Goal: Task Accomplishment & Management: Manage account settings

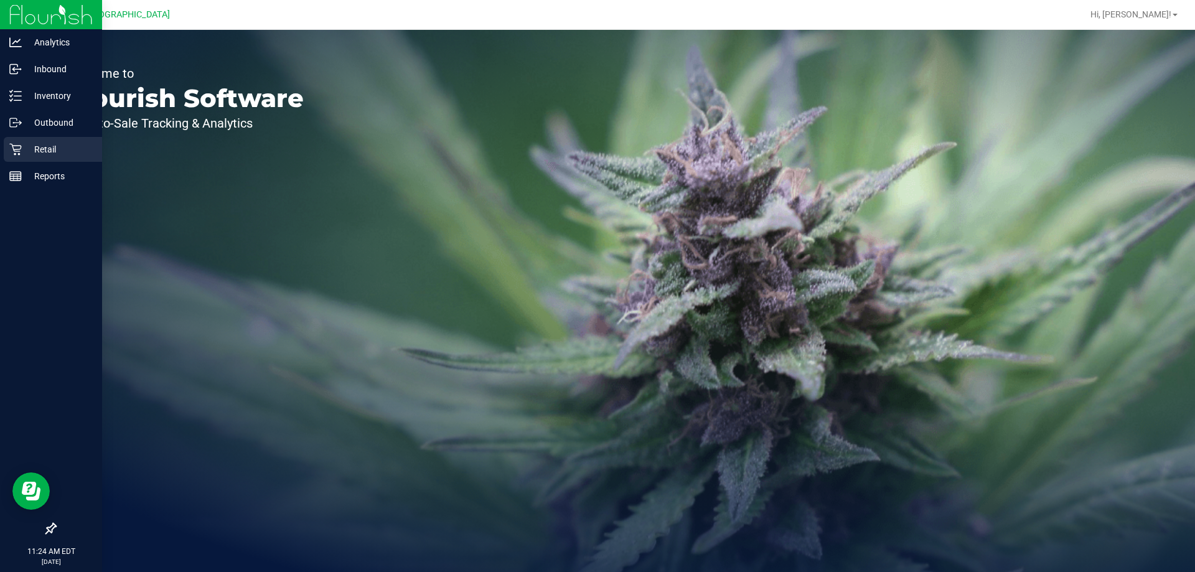
click at [24, 152] on p "Retail" at bounding box center [59, 149] width 75 height 15
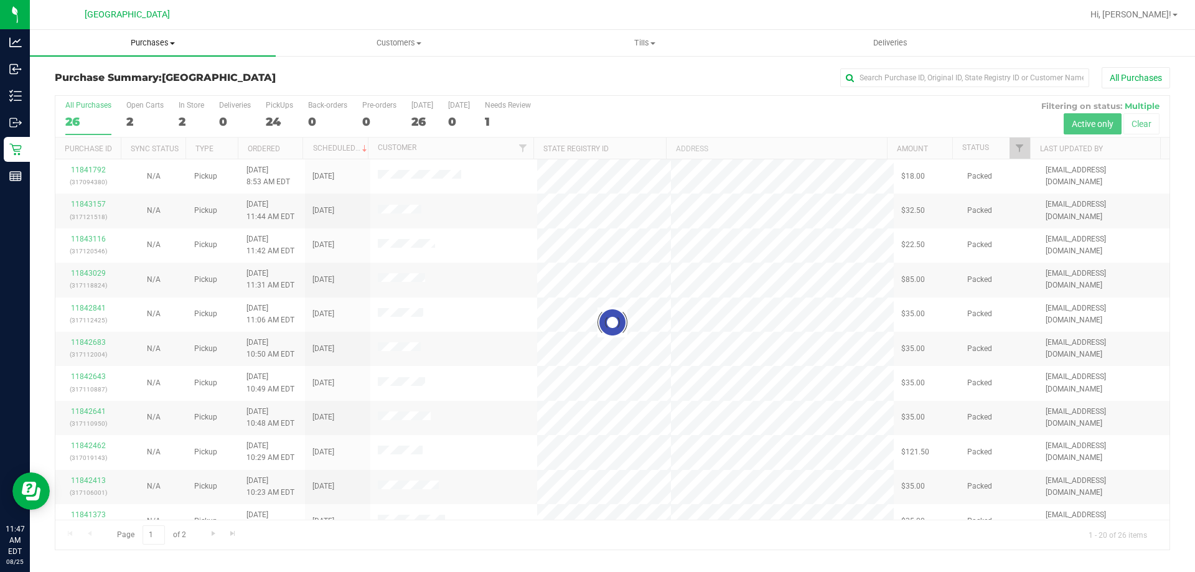
click at [168, 44] on span "Purchases" at bounding box center [153, 42] width 246 height 11
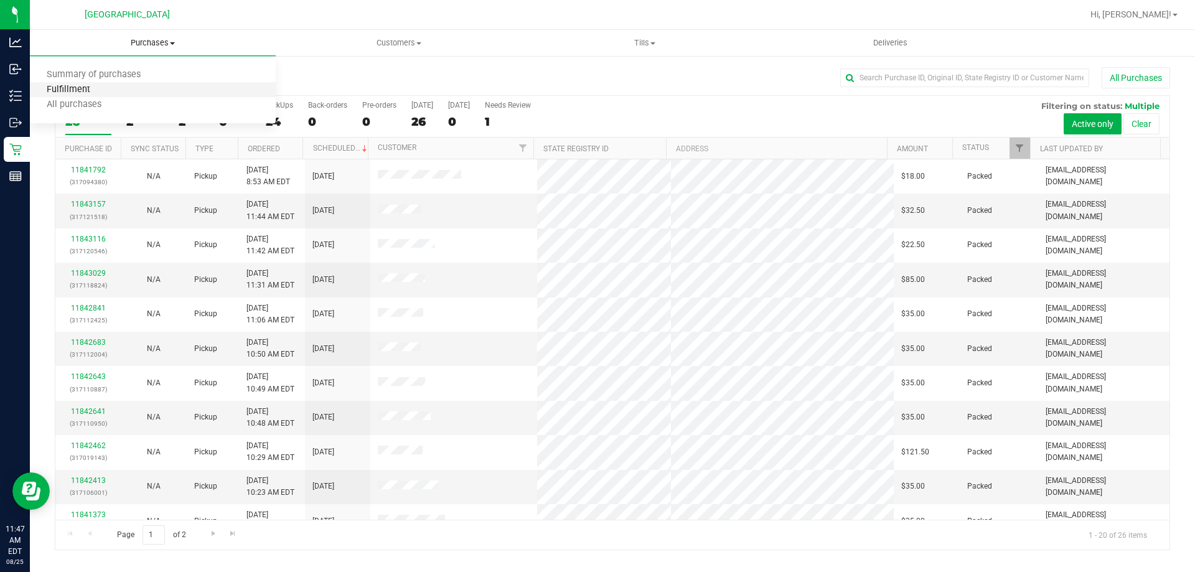
click at [103, 93] on span "Fulfillment" at bounding box center [68, 90] width 77 height 11
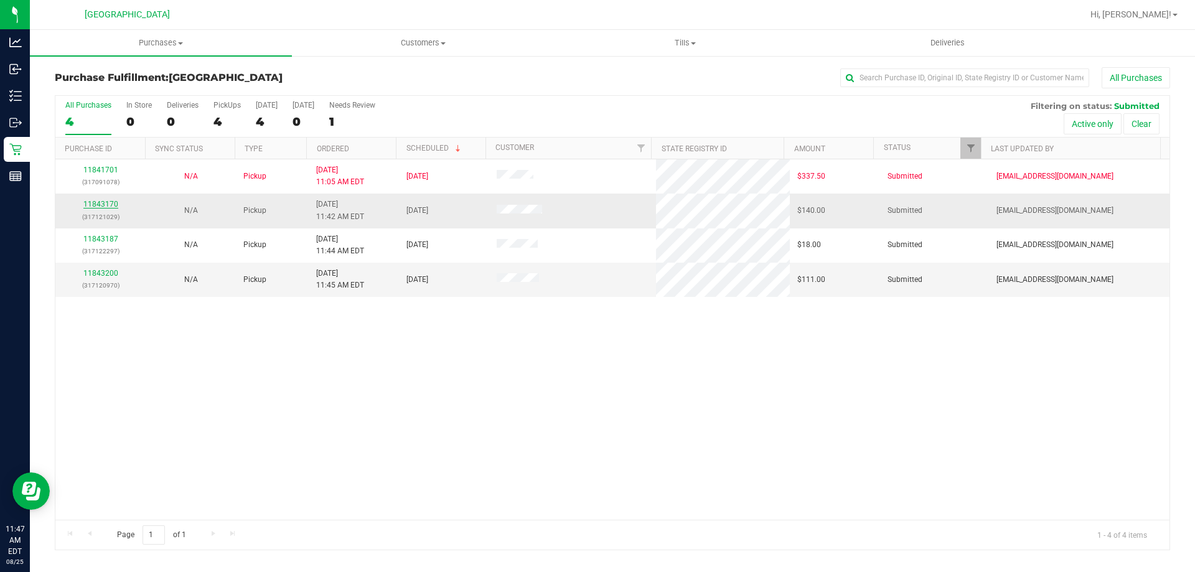
click at [108, 201] on link "11843170" at bounding box center [100, 204] width 35 height 9
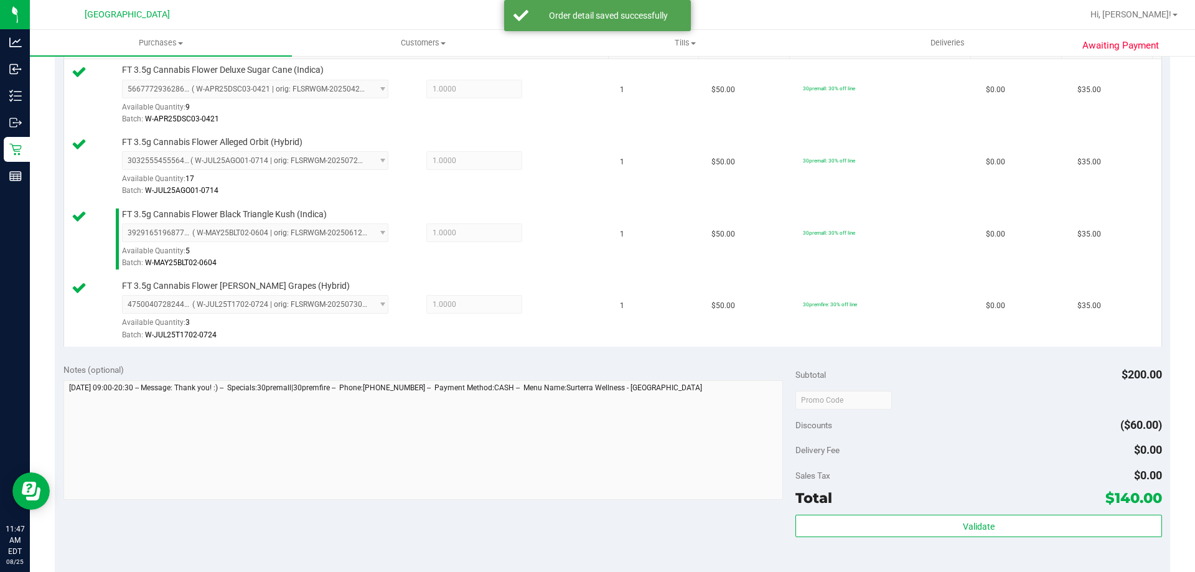
scroll to position [498, 0]
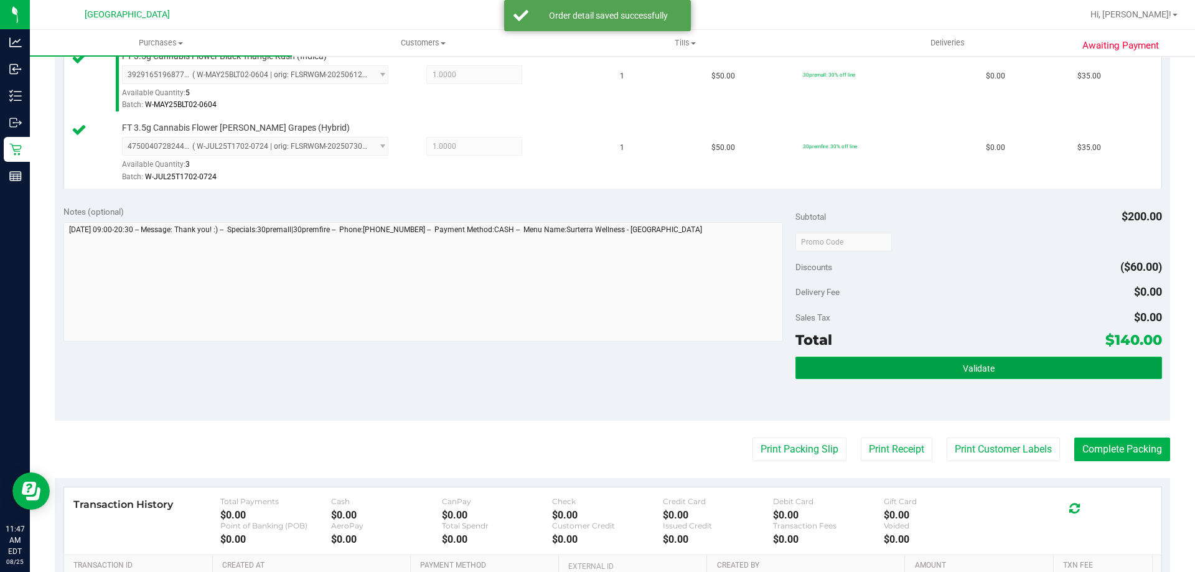
click at [961, 374] on button "Validate" at bounding box center [979, 368] width 366 height 22
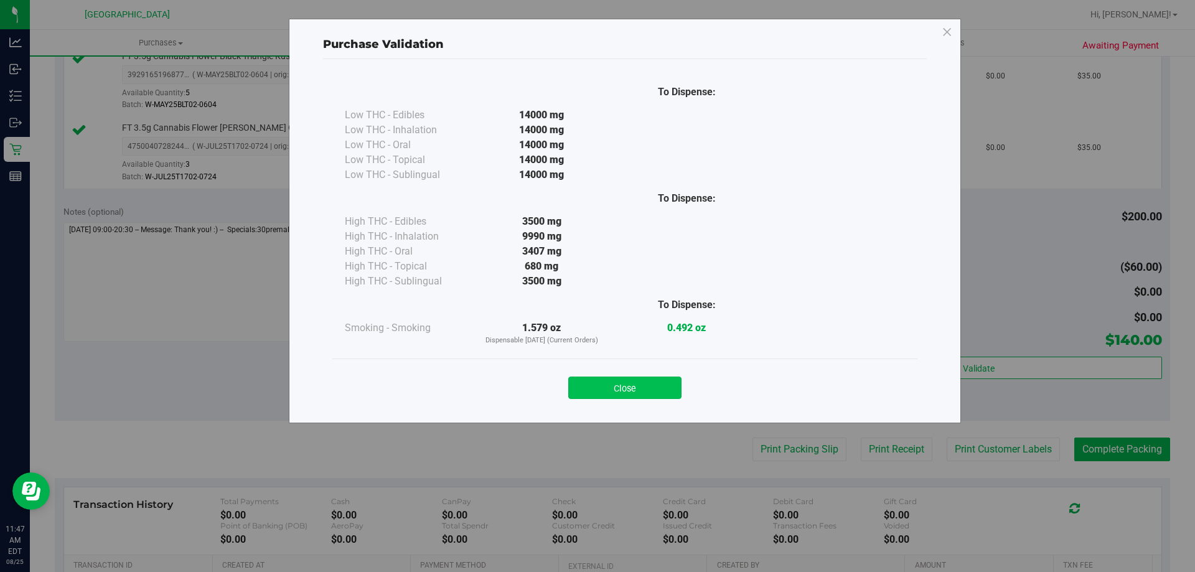
click at [651, 387] on button "Close" at bounding box center [624, 388] width 113 height 22
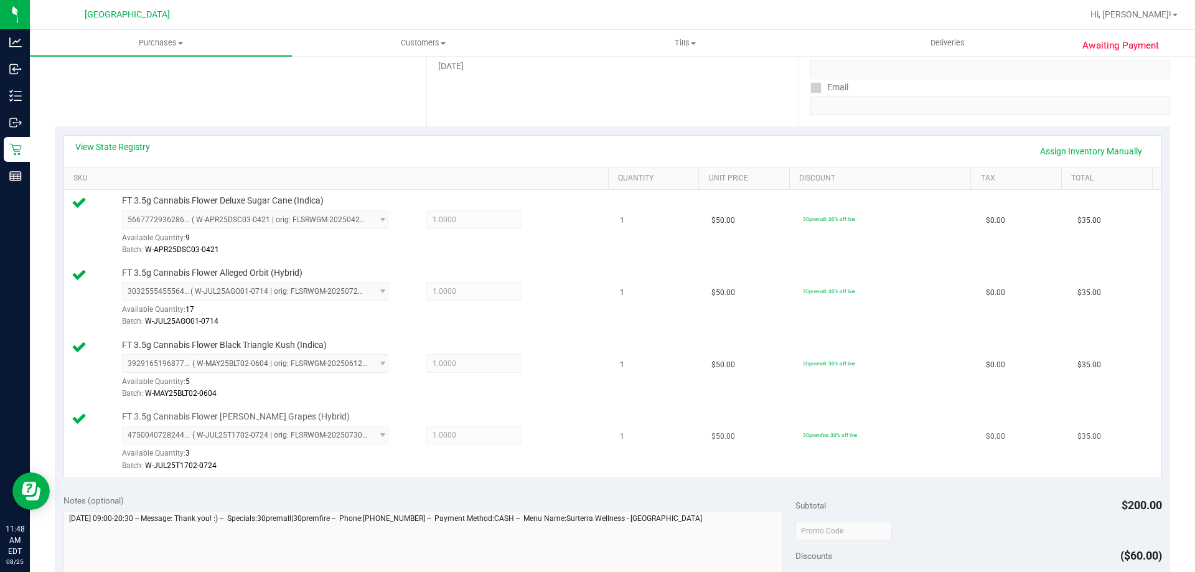
scroll to position [374, 0]
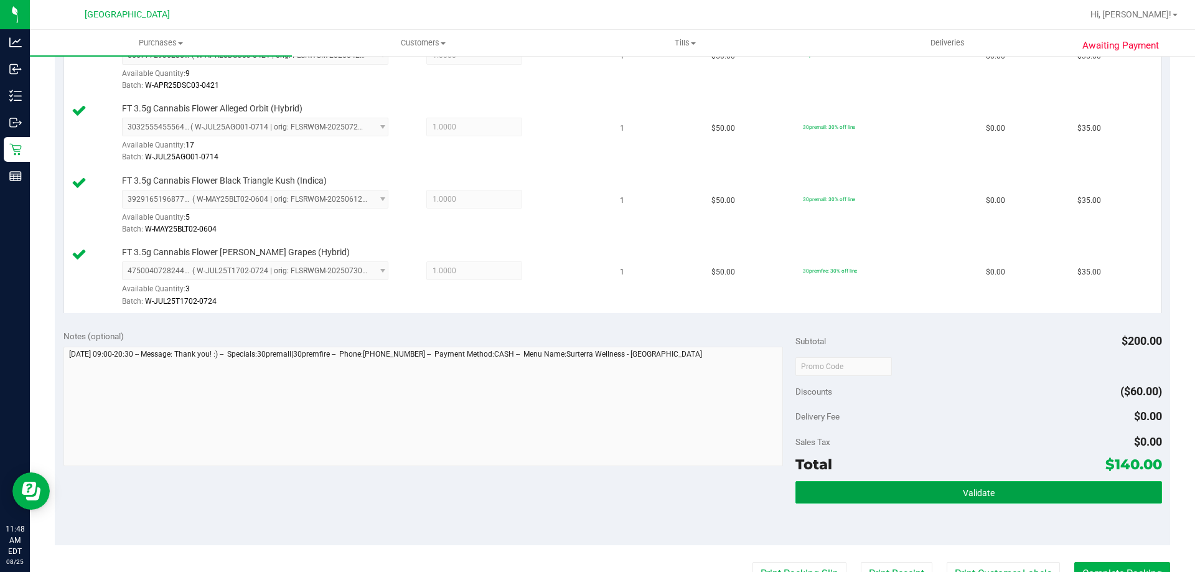
click at [964, 501] on button "Validate" at bounding box center [979, 492] width 366 height 22
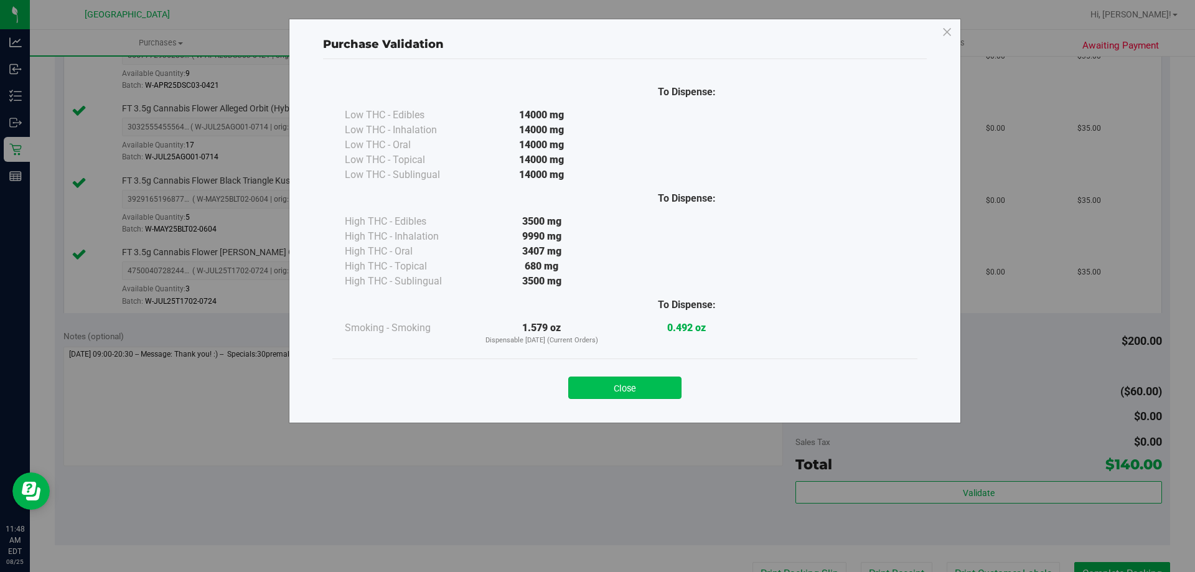
click at [624, 394] on button "Close" at bounding box center [624, 388] width 113 height 22
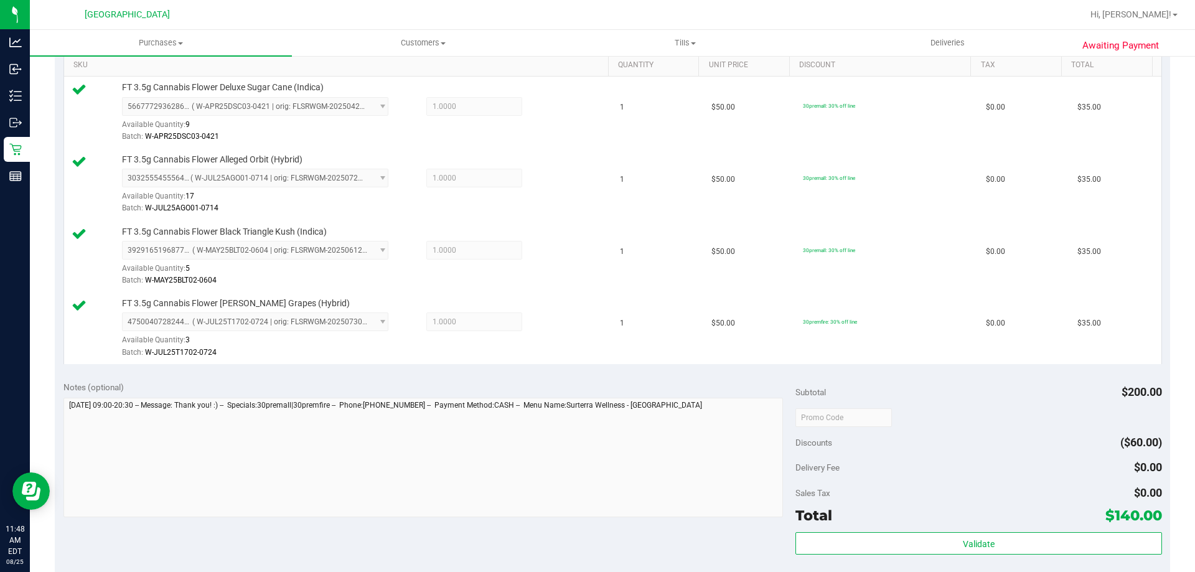
scroll to position [498, 0]
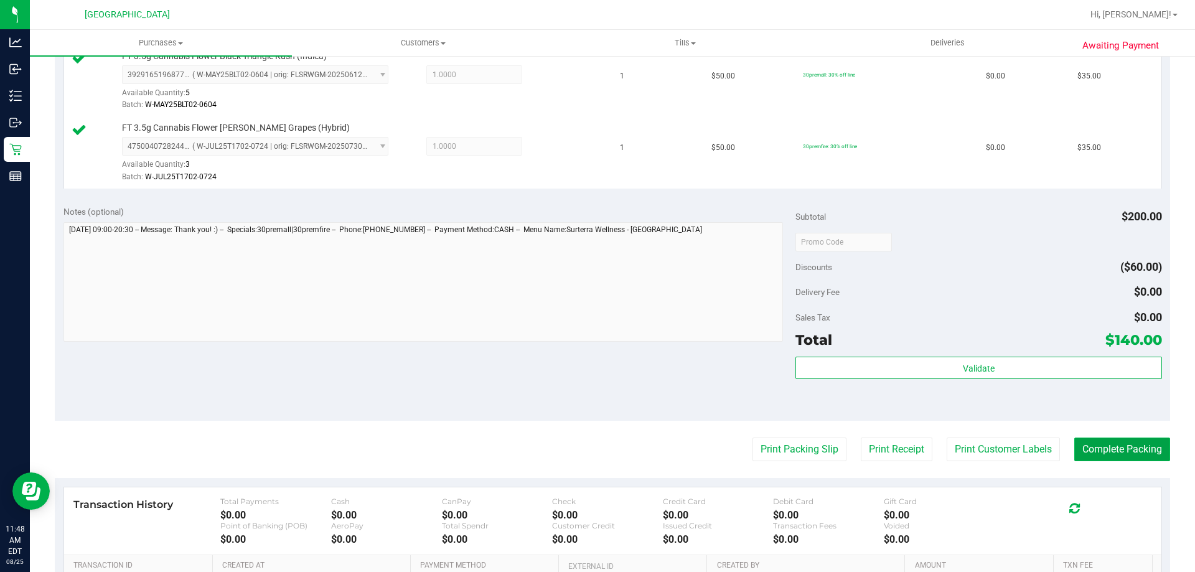
click at [1112, 458] on button "Complete Packing" at bounding box center [1122, 450] width 96 height 24
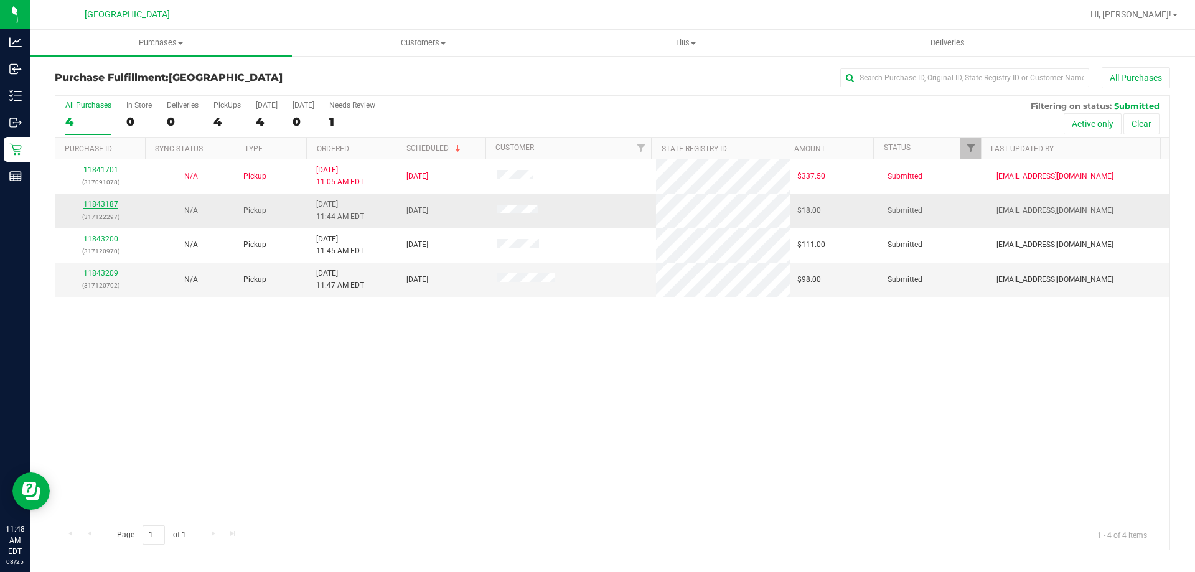
click at [115, 203] on link "11843187" at bounding box center [100, 204] width 35 height 9
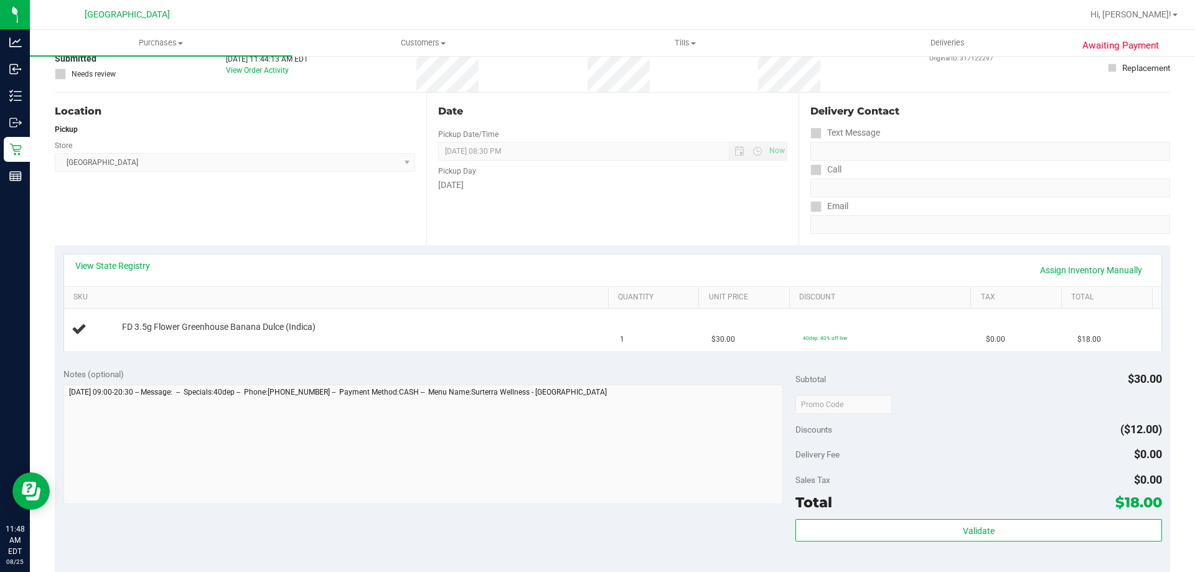
scroll to position [187, 0]
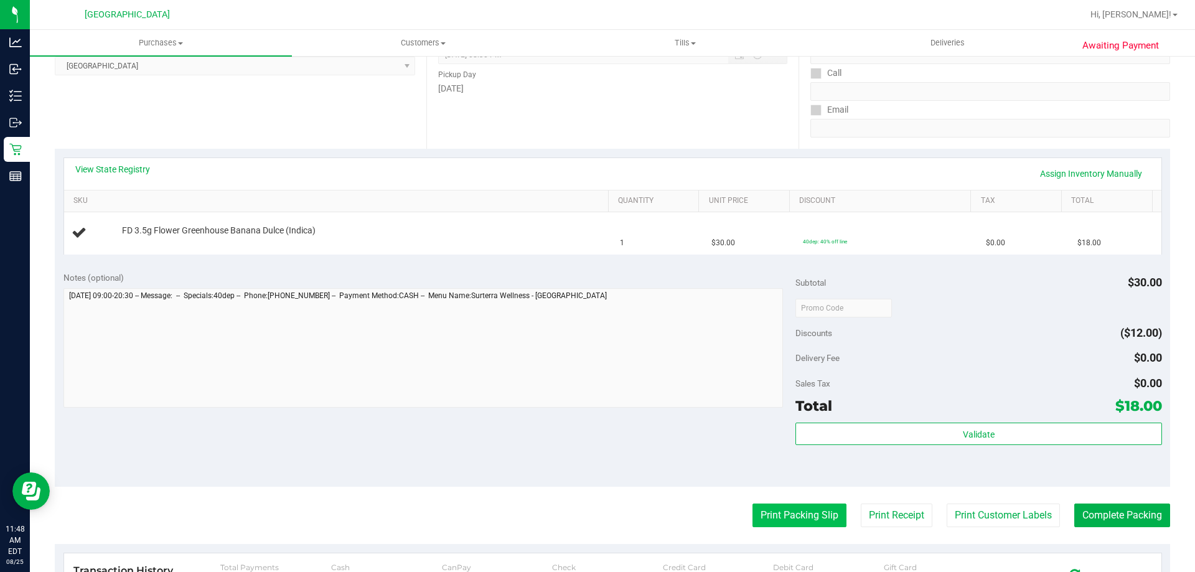
click at [772, 525] on button "Print Packing Slip" at bounding box center [800, 516] width 94 height 24
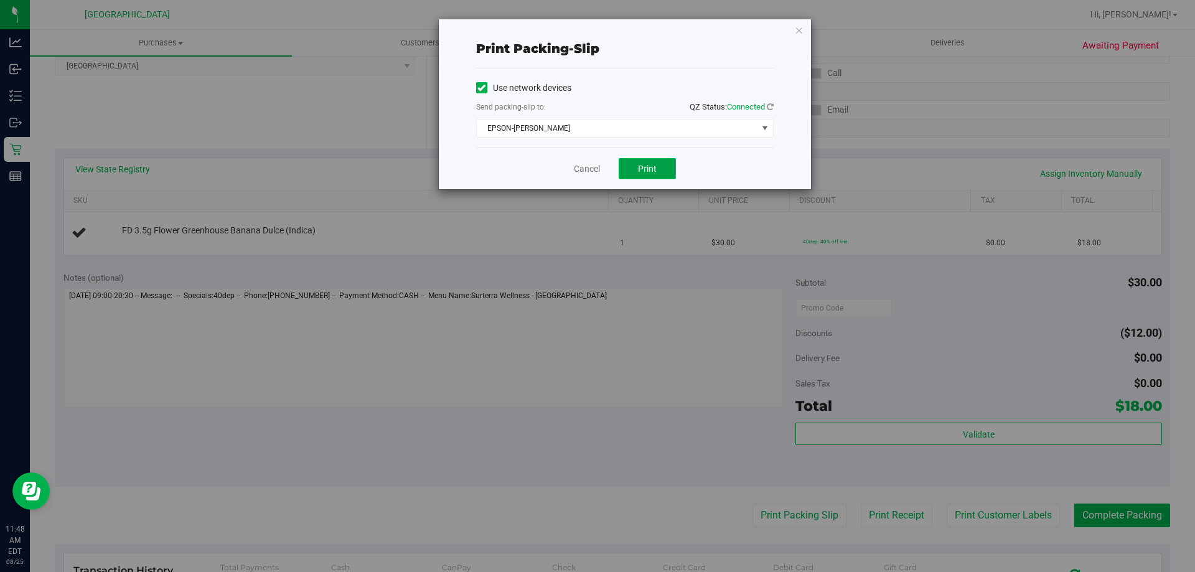
click at [658, 163] on button "Print" at bounding box center [647, 168] width 57 height 21
click at [575, 169] on link "Cancel" at bounding box center [587, 168] width 26 height 13
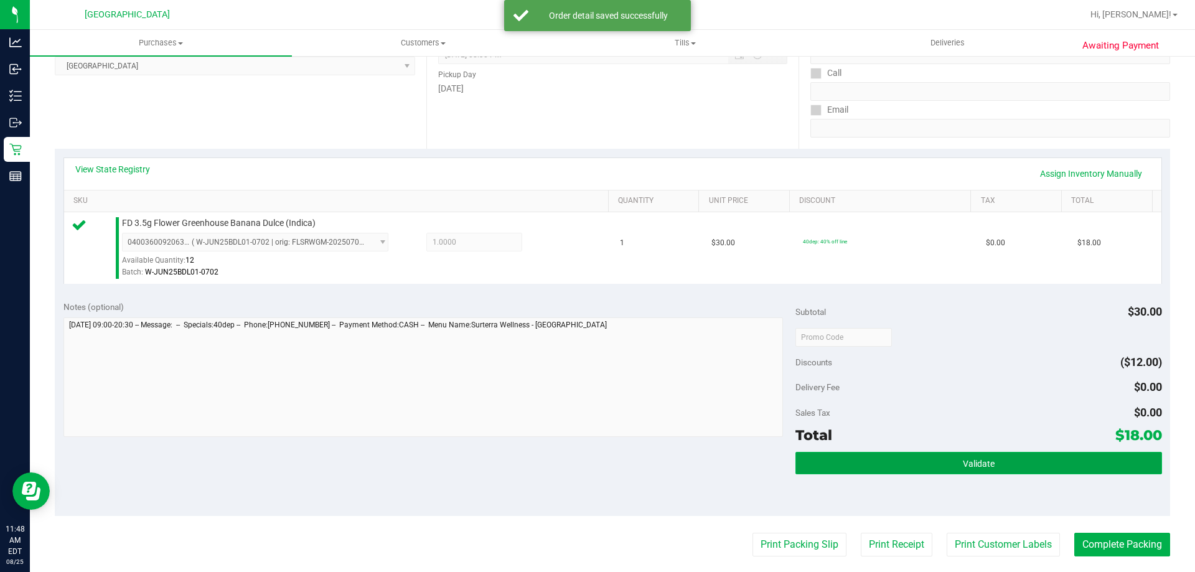
click at [985, 461] on span "Validate" at bounding box center [979, 464] width 32 height 10
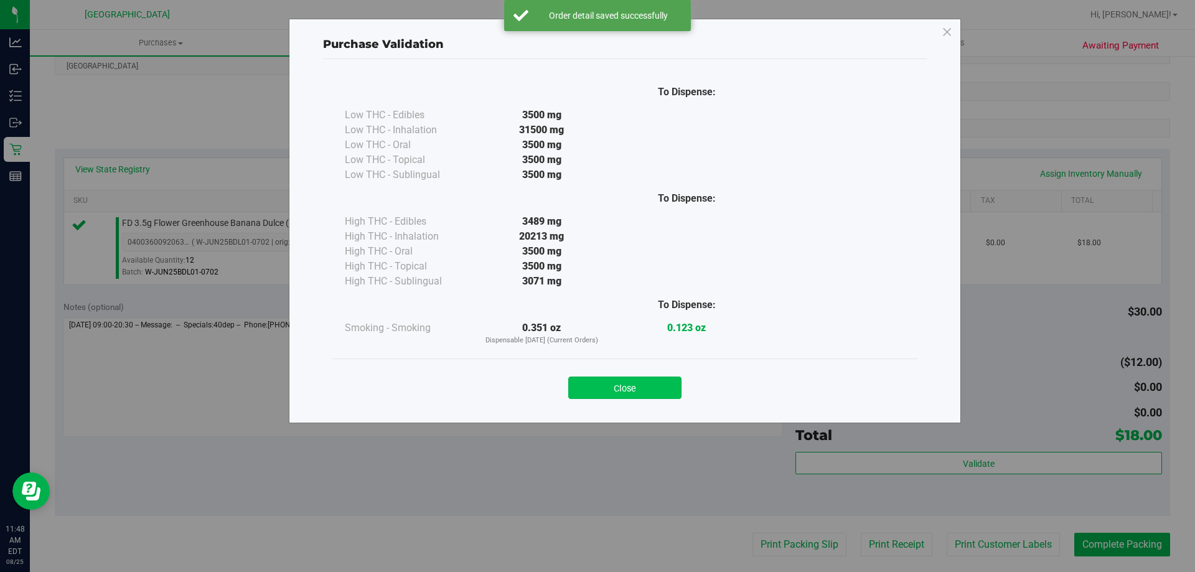
click at [621, 388] on button "Close" at bounding box center [624, 388] width 113 height 22
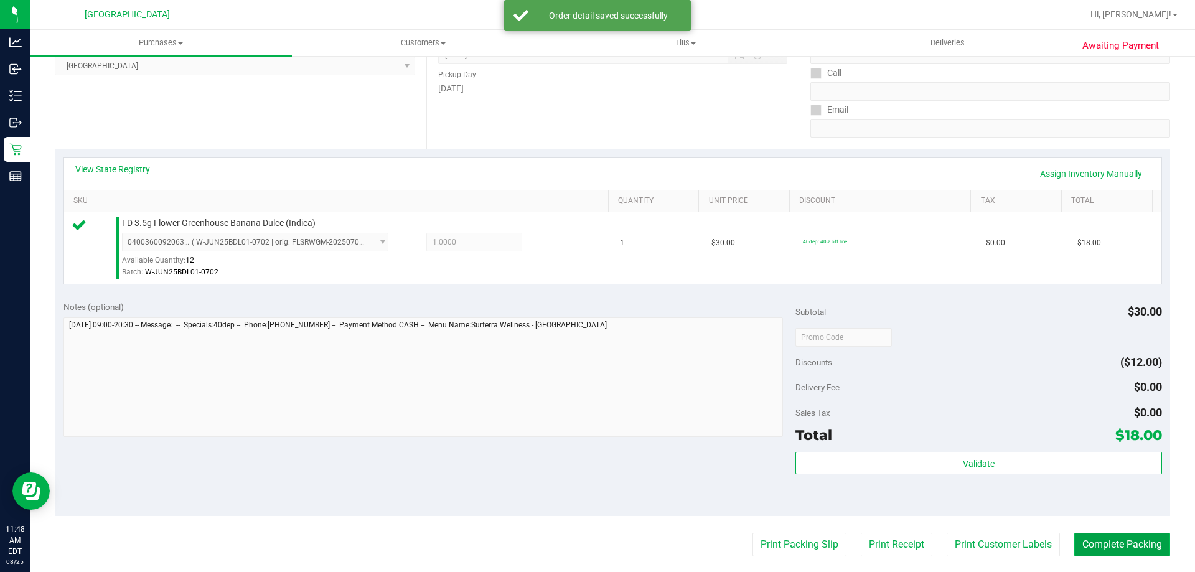
click at [1134, 547] on button "Complete Packing" at bounding box center [1122, 545] width 96 height 24
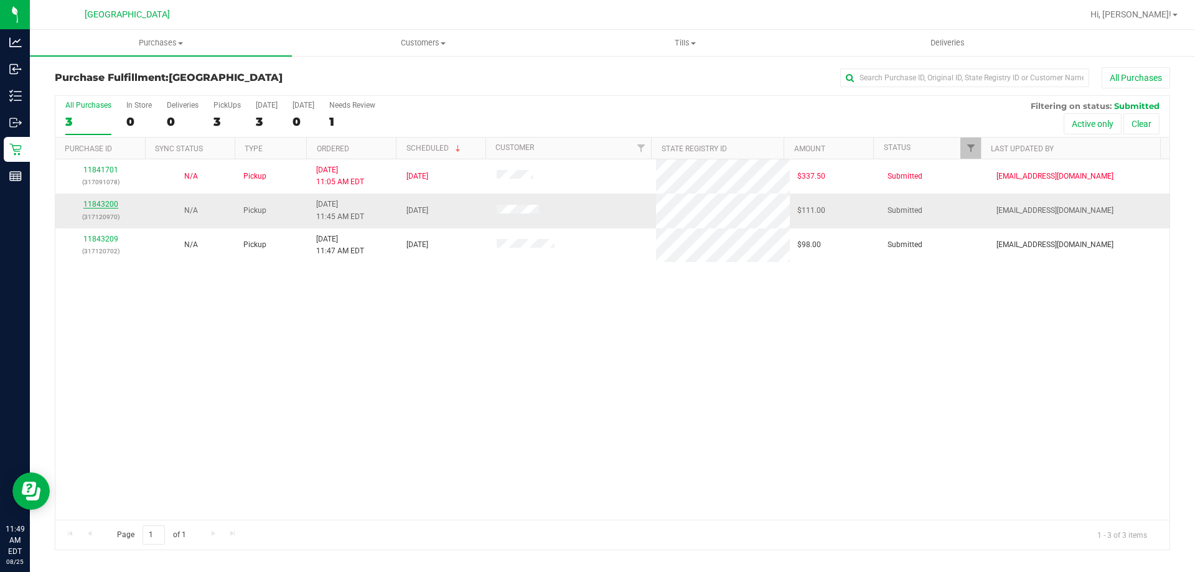
click at [108, 200] on link "11843200" at bounding box center [100, 204] width 35 height 9
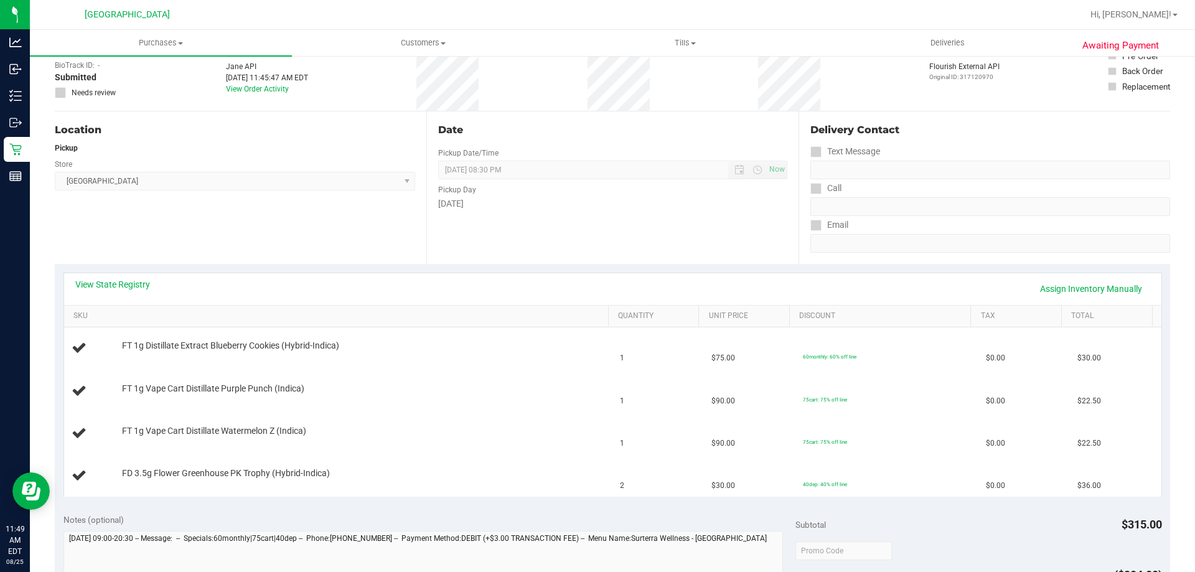
scroll to position [436, 0]
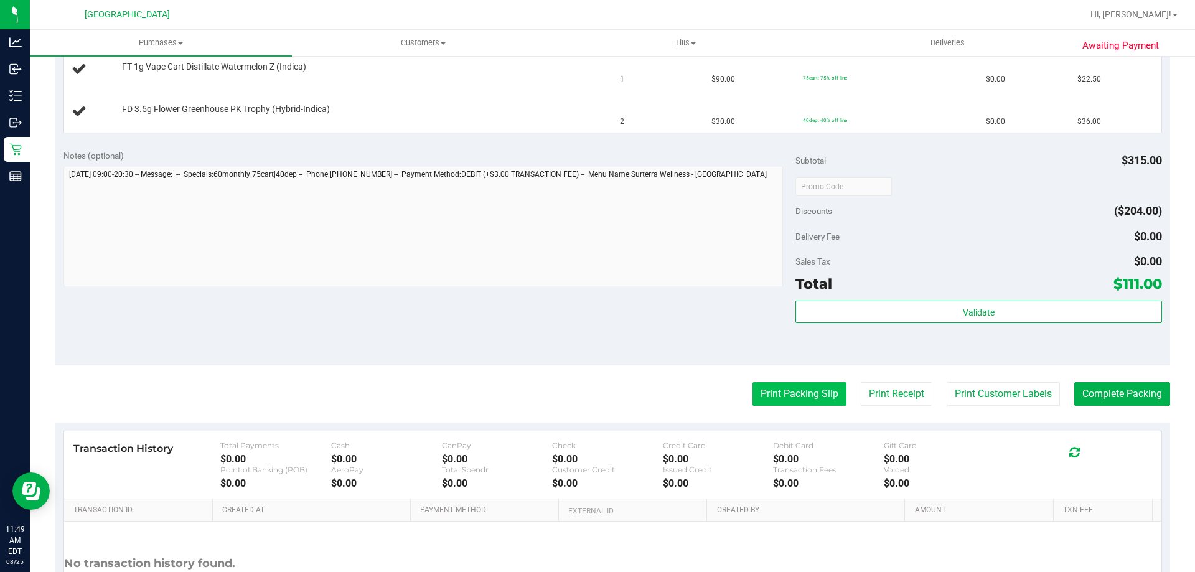
click at [804, 391] on button "Print Packing Slip" at bounding box center [800, 394] width 94 height 24
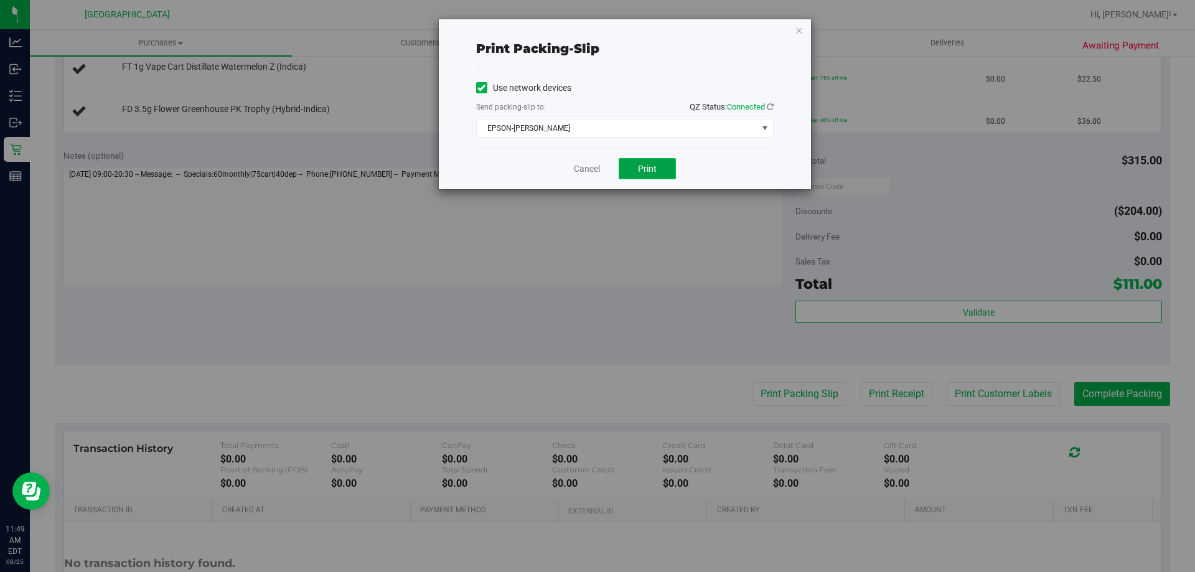
click at [660, 162] on button "Print" at bounding box center [647, 168] width 57 height 21
click at [599, 154] on div "Cancel Print" at bounding box center [625, 169] width 298 height 42
click at [594, 173] on link "Cancel" at bounding box center [587, 168] width 26 height 13
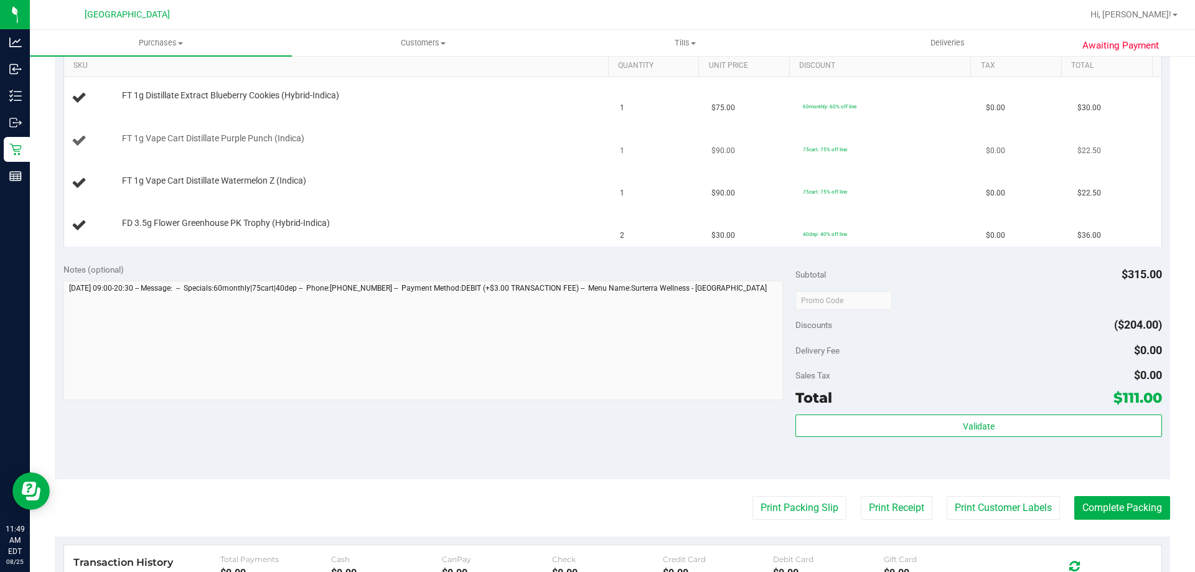
scroll to position [187, 0]
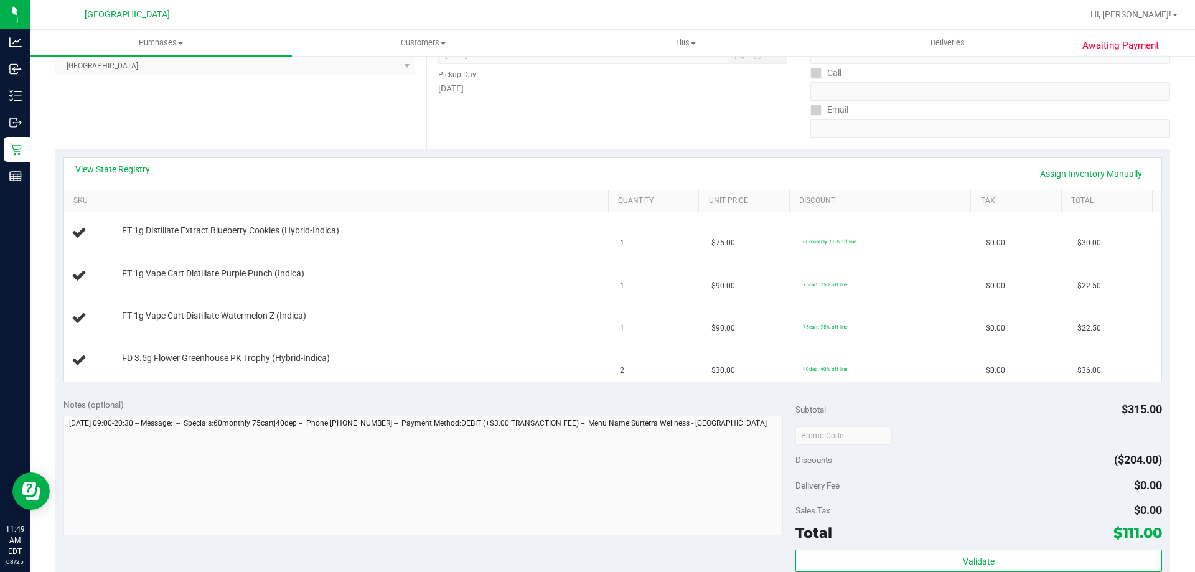
click at [133, 162] on div "View State Registry Assign Inventory Manually" at bounding box center [613, 174] width 1098 height 32
click at [128, 169] on link "View State Registry" at bounding box center [112, 169] width 75 height 12
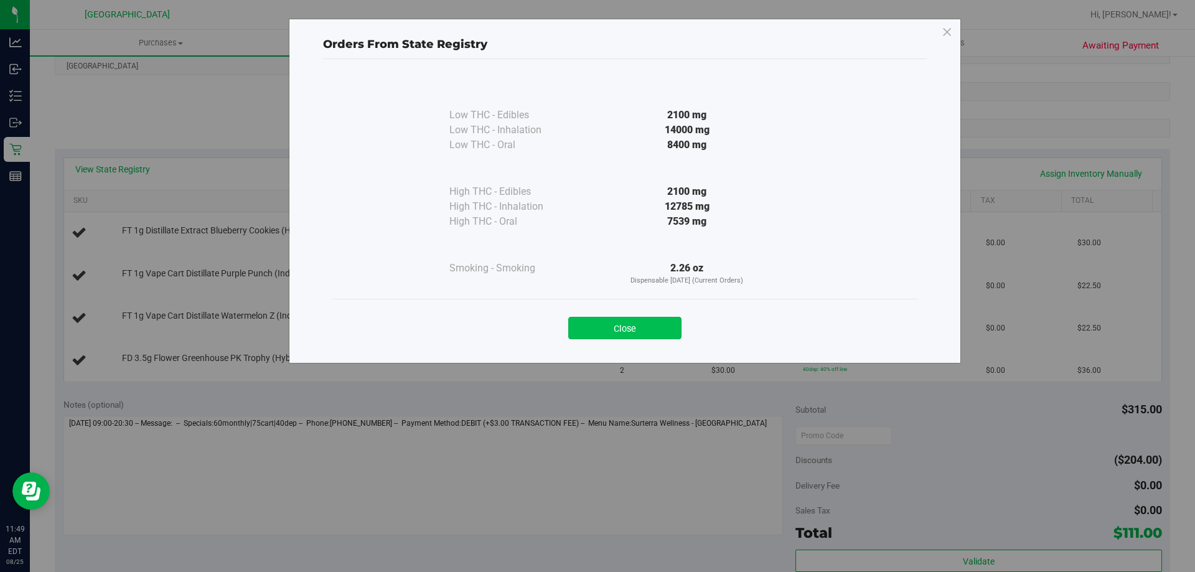
click at [661, 326] on button "Close" at bounding box center [624, 328] width 113 height 22
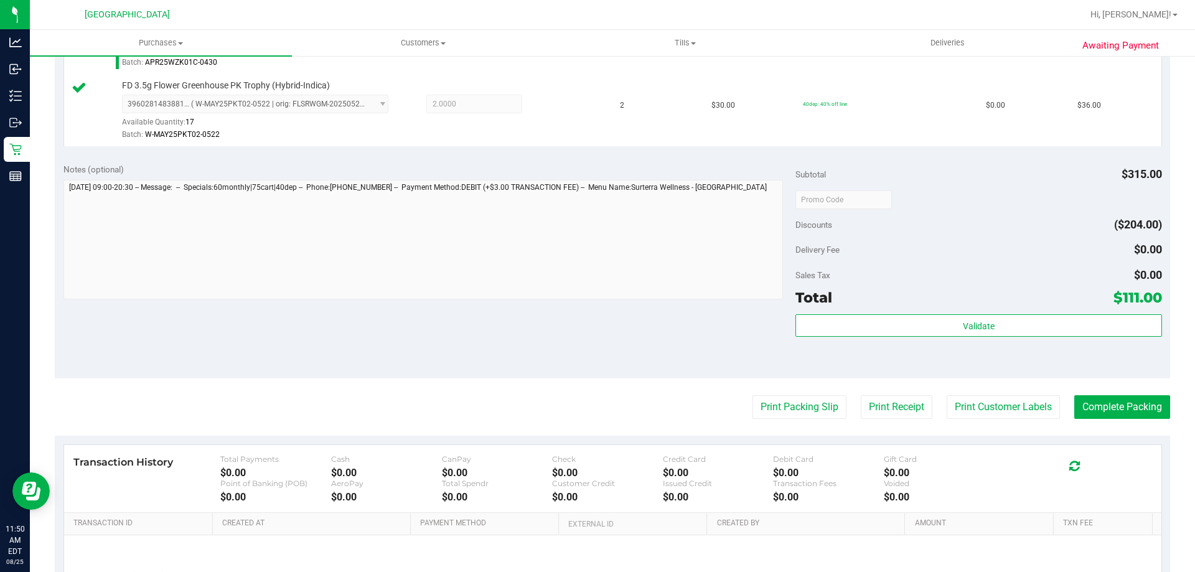
scroll to position [560, 0]
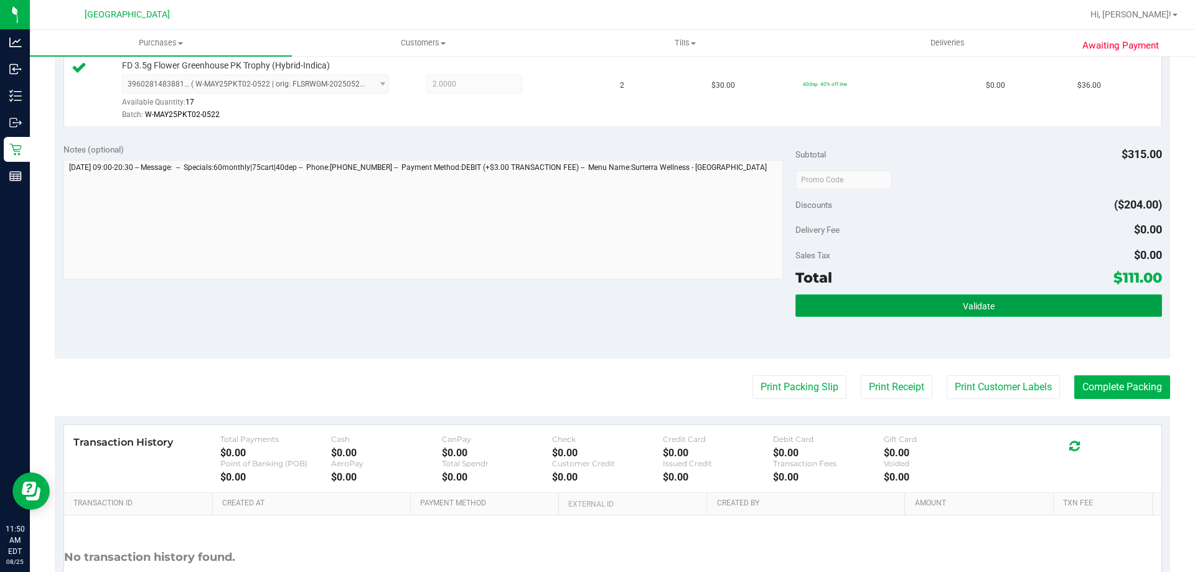
click at [974, 304] on span "Validate" at bounding box center [979, 306] width 32 height 10
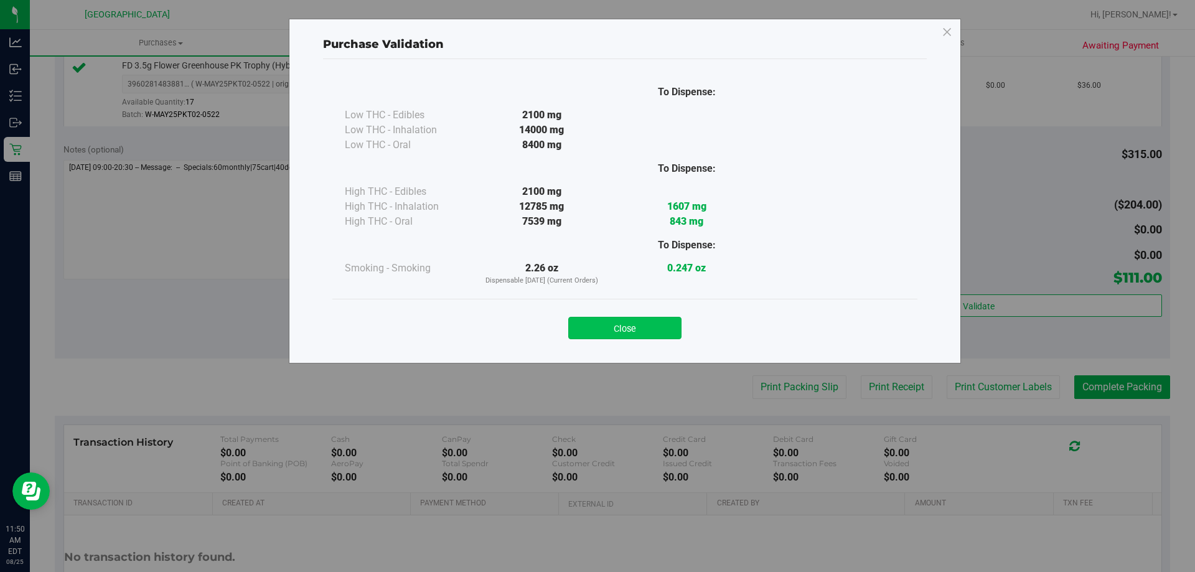
click at [626, 325] on button "Close" at bounding box center [624, 328] width 113 height 22
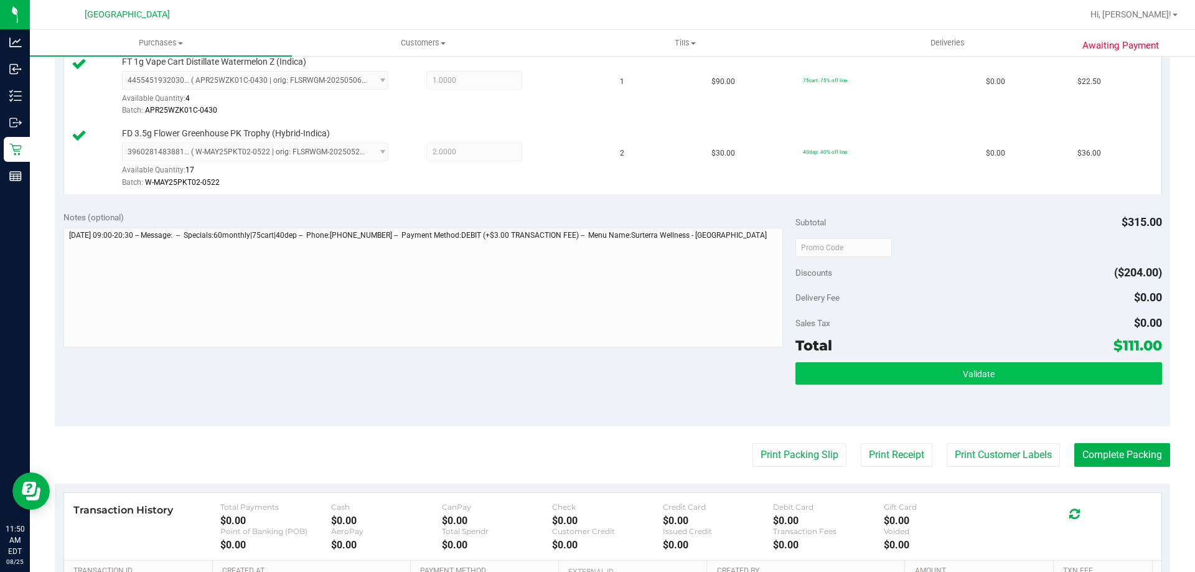
scroll to position [498, 0]
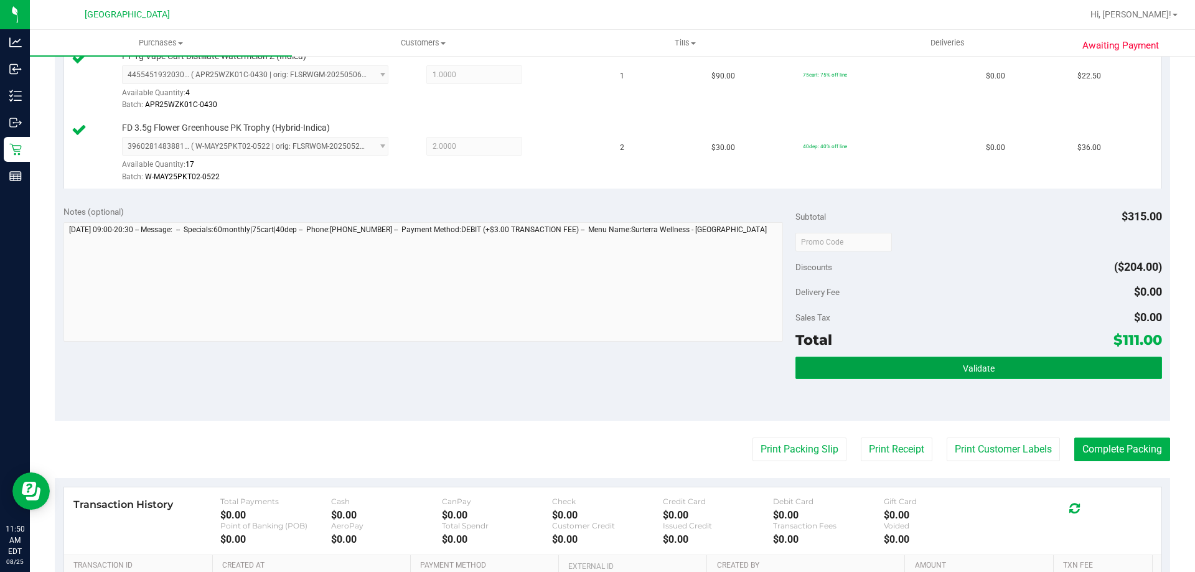
click at [981, 370] on span "Validate" at bounding box center [979, 369] width 32 height 10
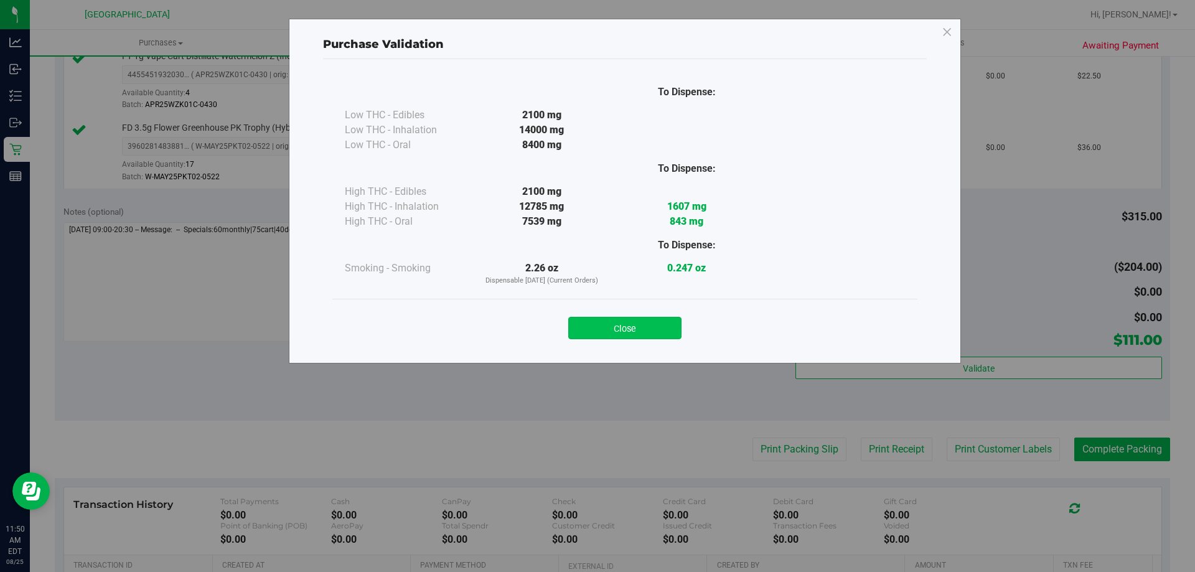
click at [632, 324] on button "Close" at bounding box center [624, 328] width 113 height 22
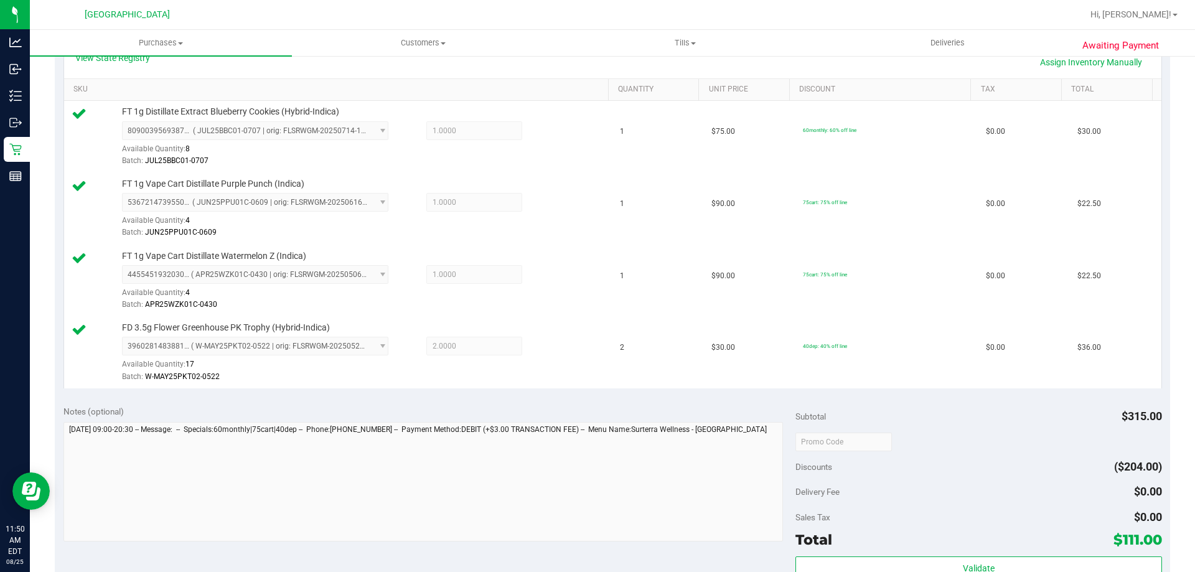
scroll to position [560, 0]
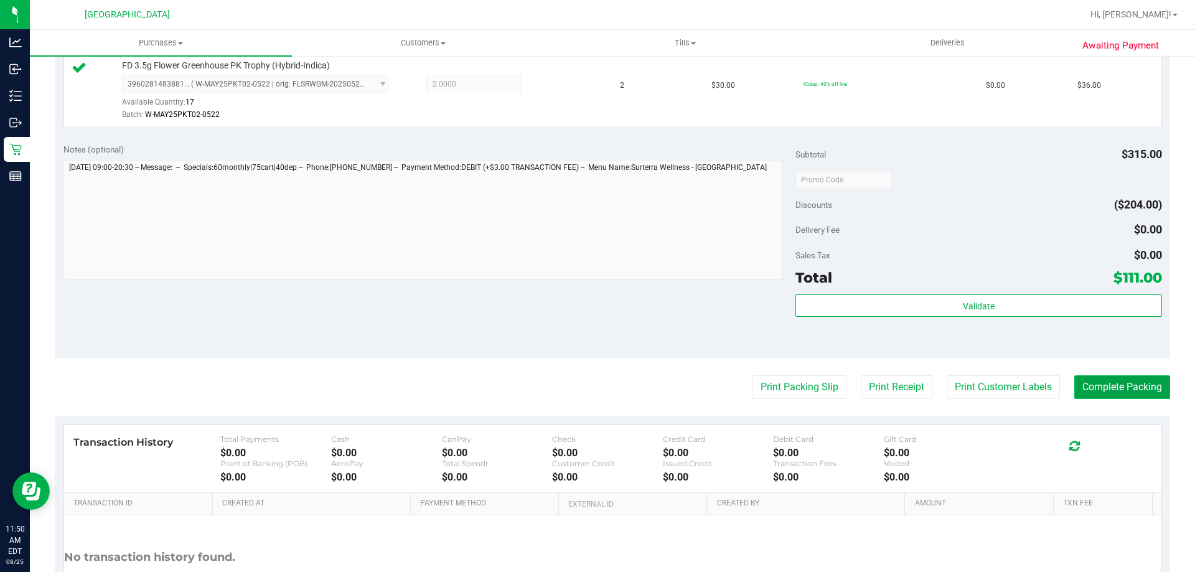
click at [1116, 383] on button "Complete Packing" at bounding box center [1122, 387] width 96 height 24
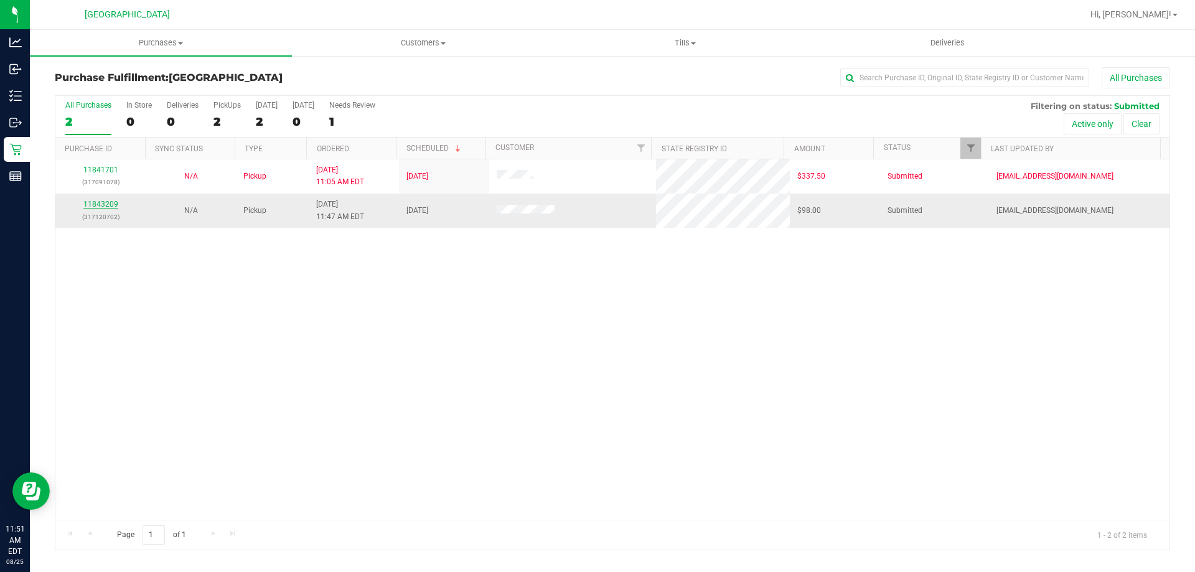
click at [115, 202] on link "11843209" at bounding box center [100, 204] width 35 height 9
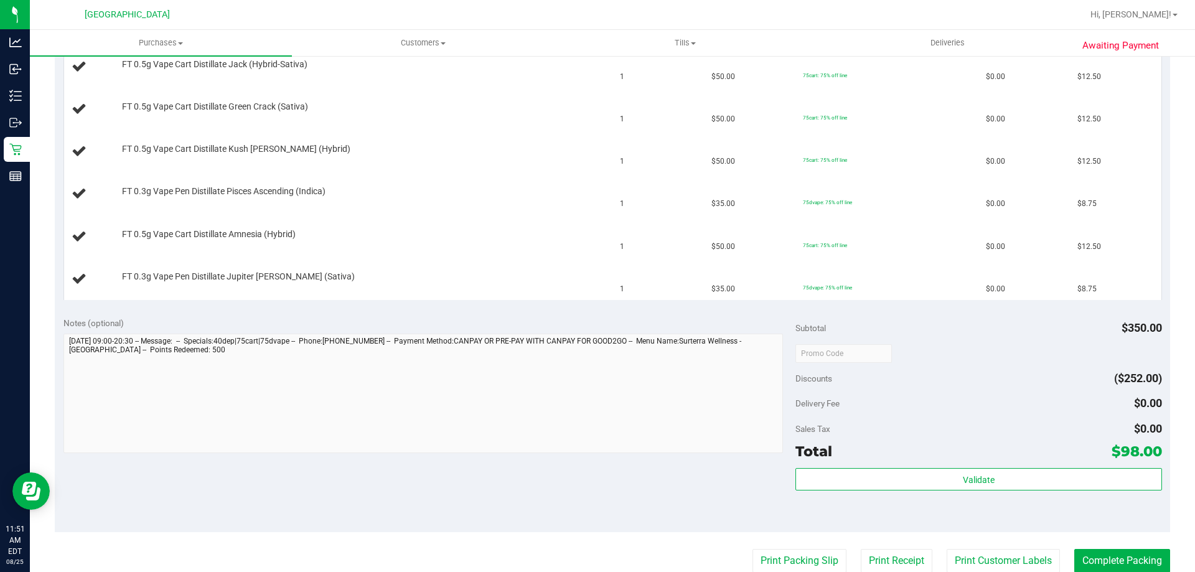
scroll to position [498, 0]
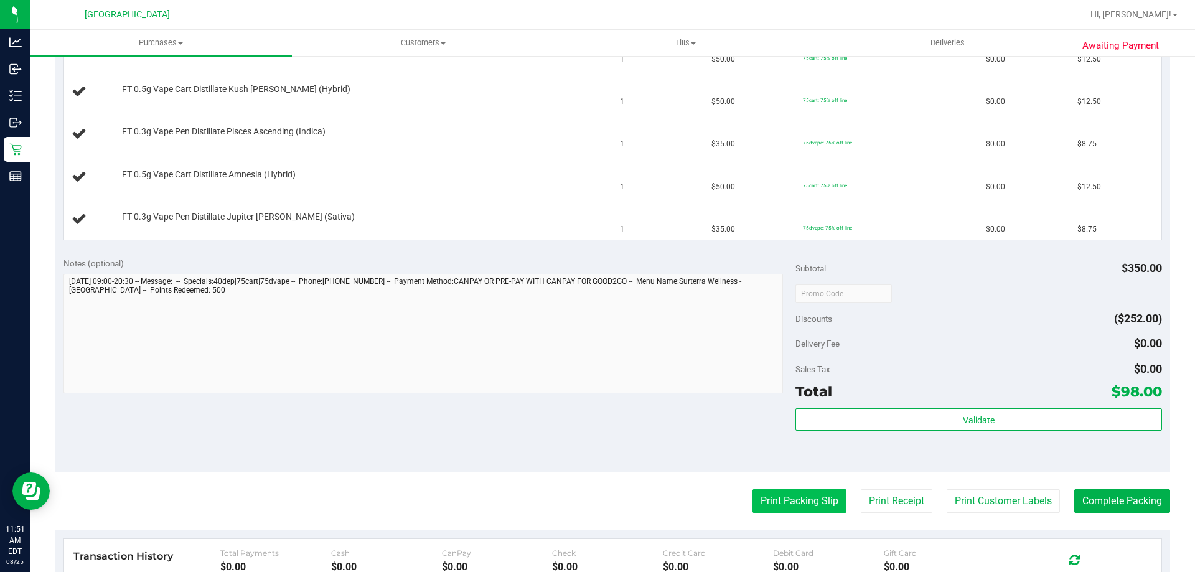
click at [800, 508] on button "Print Packing Slip" at bounding box center [800, 501] width 94 height 24
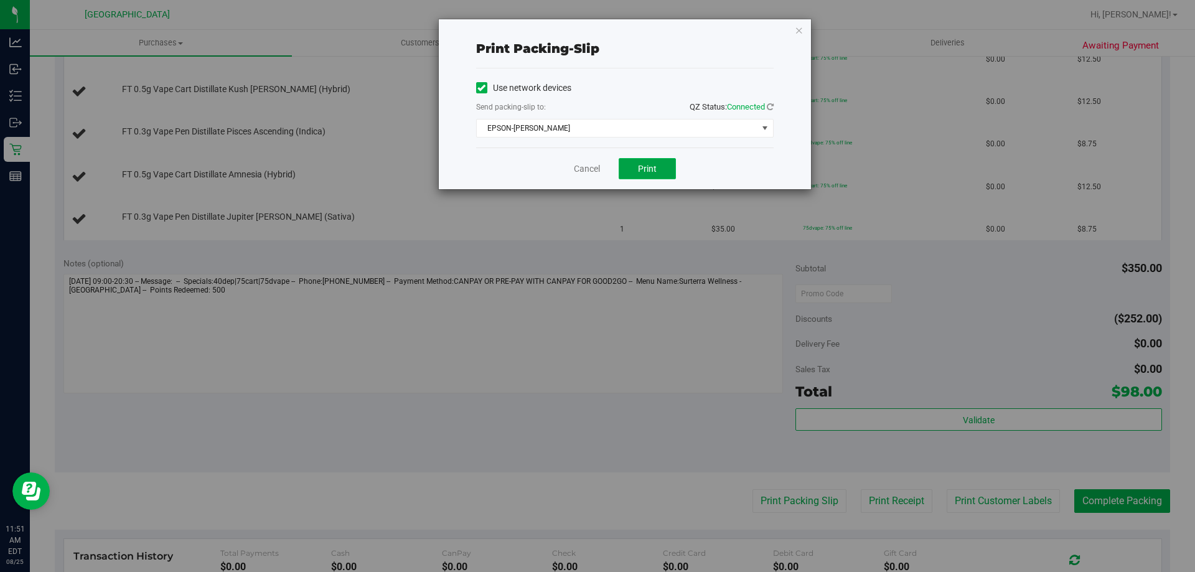
click at [631, 171] on button "Print" at bounding box center [647, 168] width 57 height 21
click at [586, 167] on link "Cancel" at bounding box center [587, 168] width 26 height 13
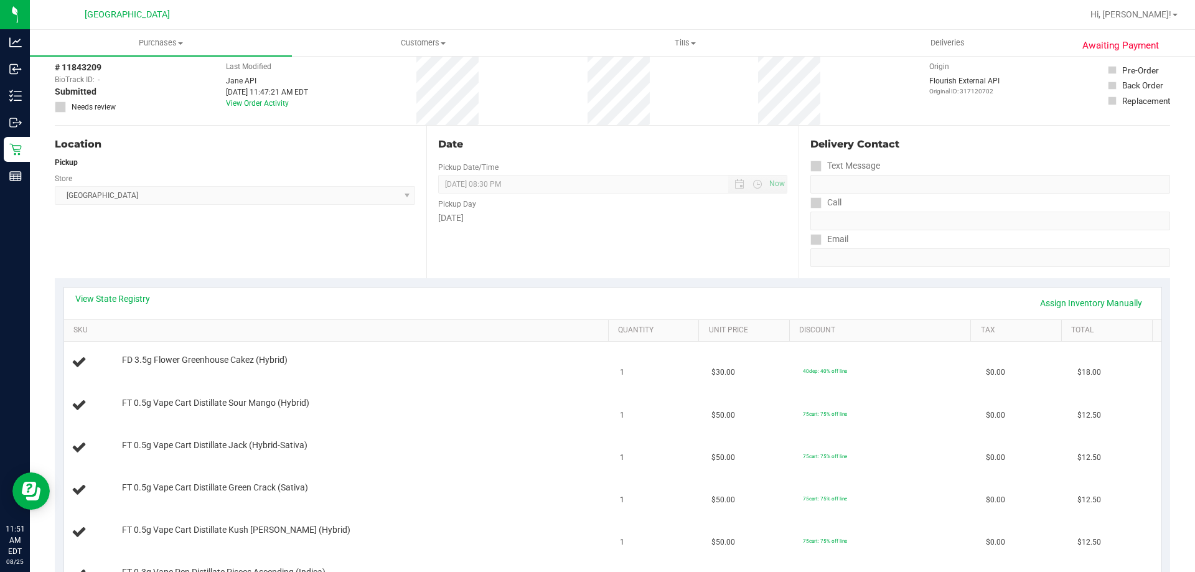
scroll to position [0, 0]
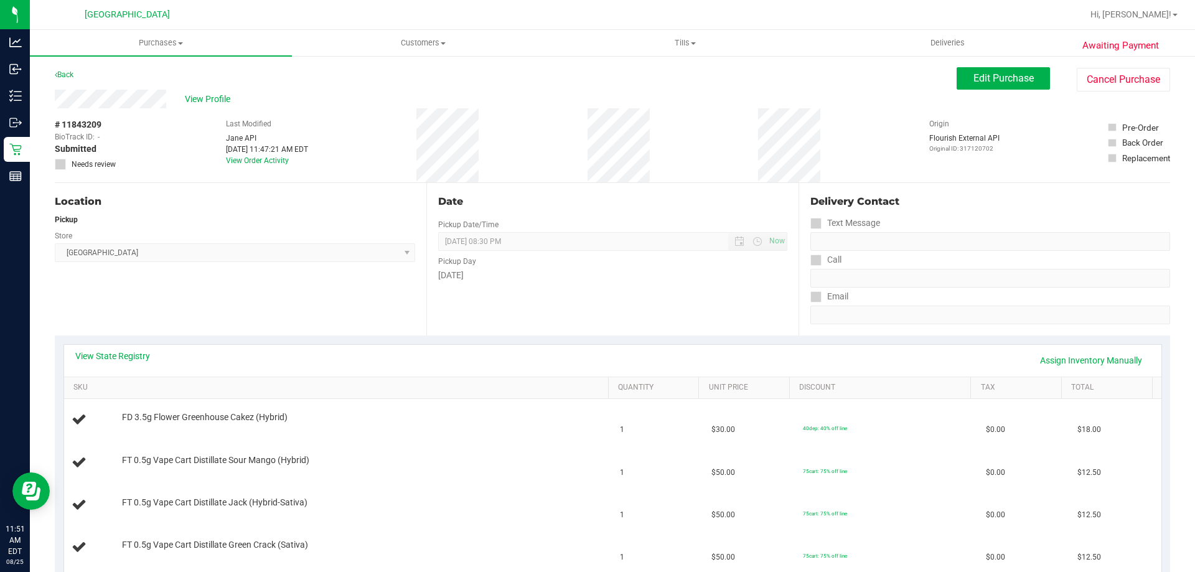
click at [979, 85] on button "Edit Purchase" at bounding box center [1003, 78] width 93 height 22
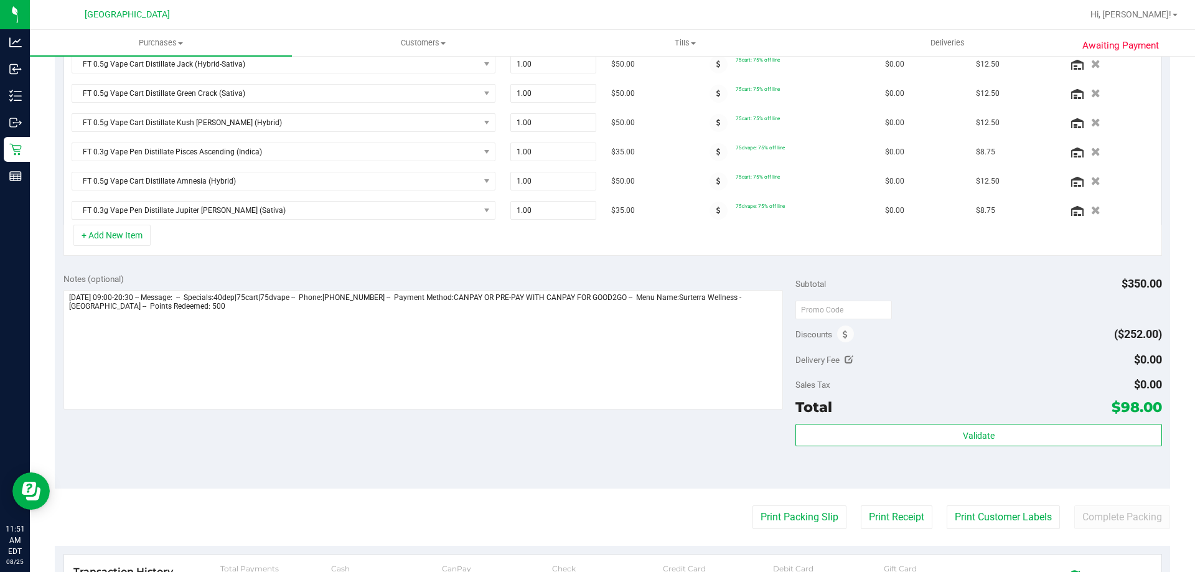
scroll to position [639, 0]
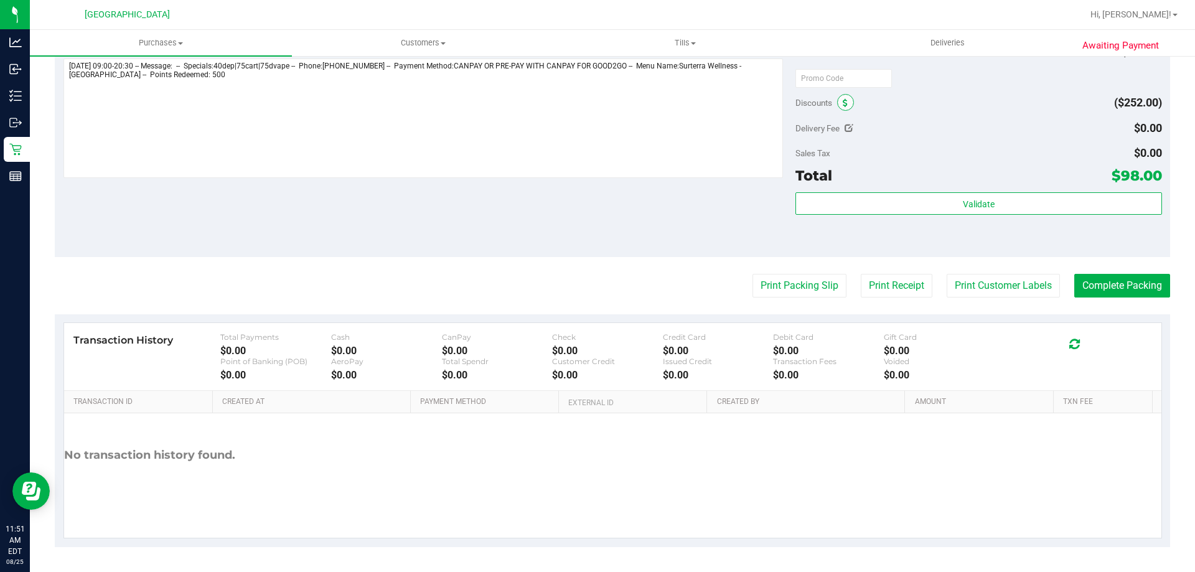
click at [837, 106] on span at bounding box center [845, 102] width 17 height 17
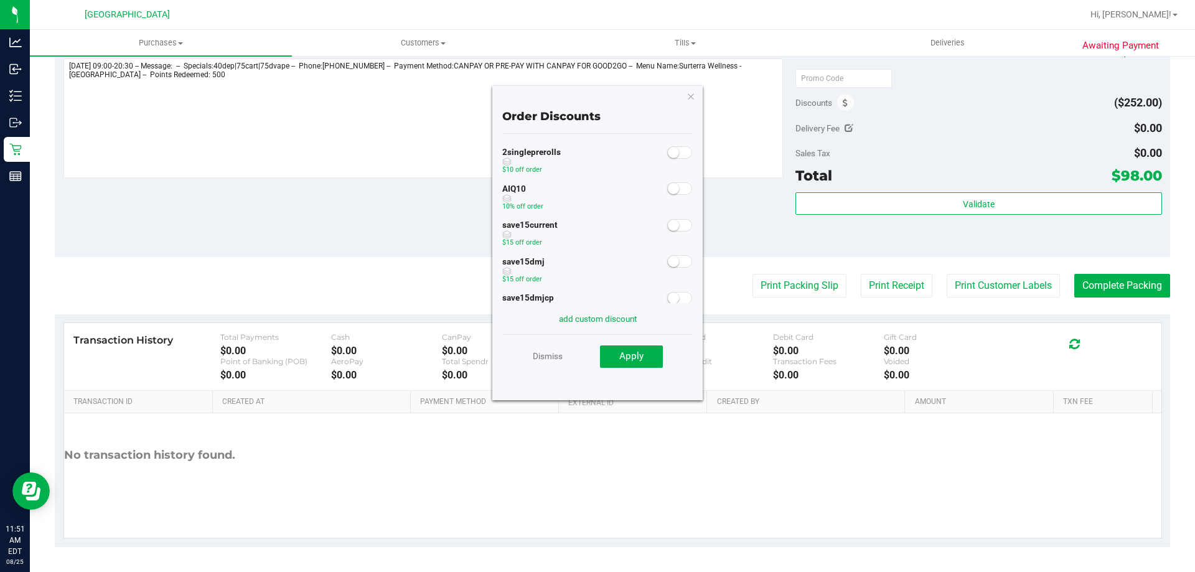
click at [667, 194] on div at bounding box center [680, 188] width 26 height 16
click at [668, 190] on small at bounding box center [673, 188] width 11 height 11
click at [631, 361] on span "Apply" at bounding box center [631, 355] width 24 height 11
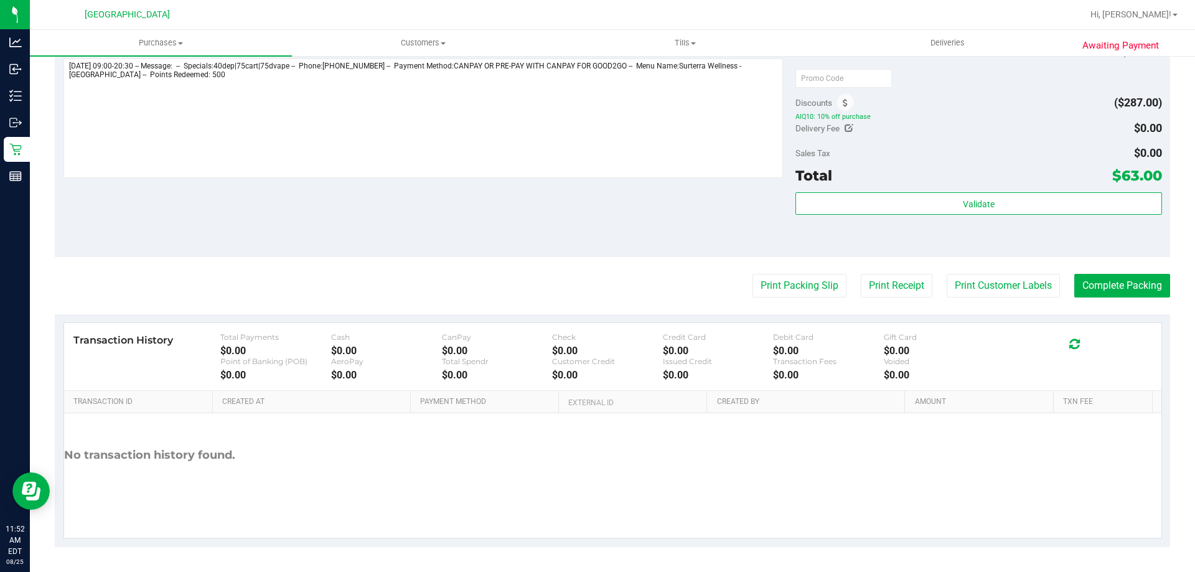
click at [361, 205] on div "Notes (optional) Subtotal $350.00 Discounts ($287.00) AIQ10: 10% off purchase D…" at bounding box center [613, 145] width 1116 height 224
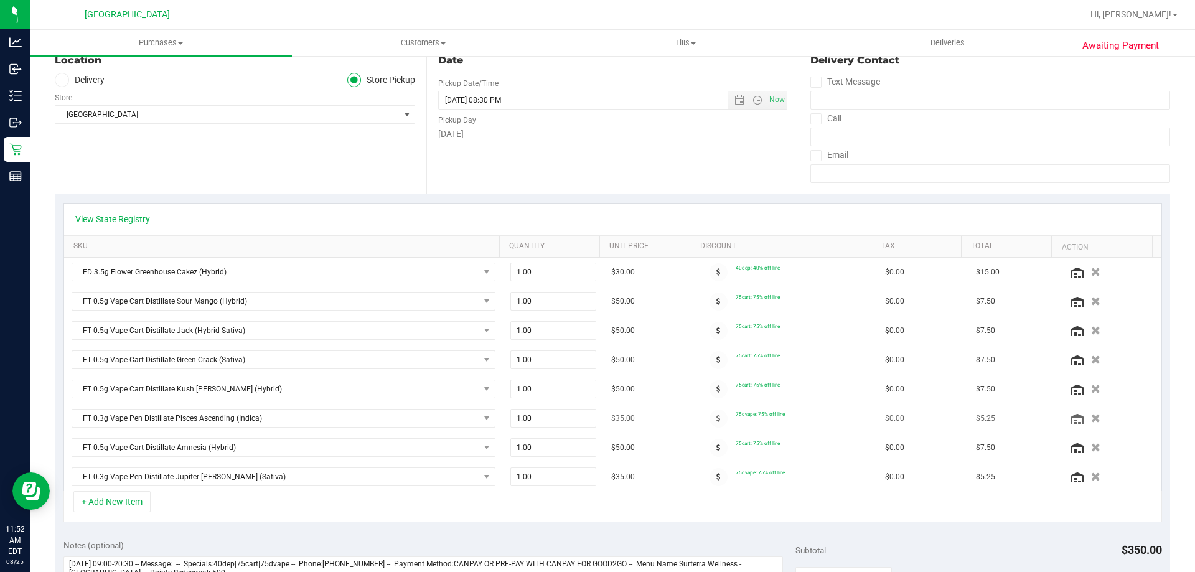
scroll to position [0, 0]
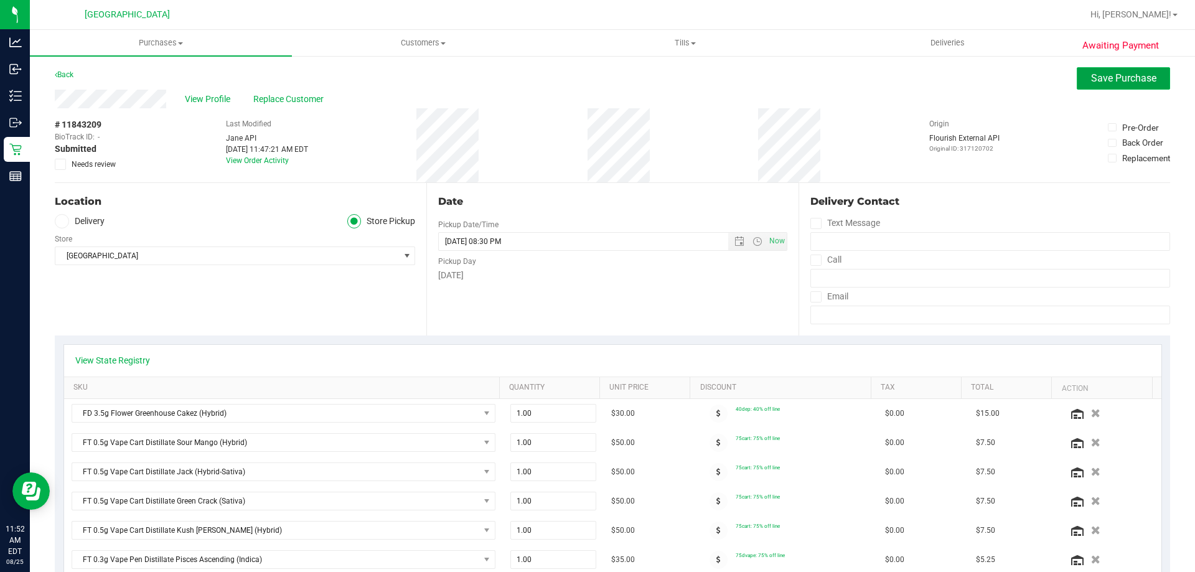
click at [1132, 76] on span "Save Purchase" at bounding box center [1123, 78] width 65 height 12
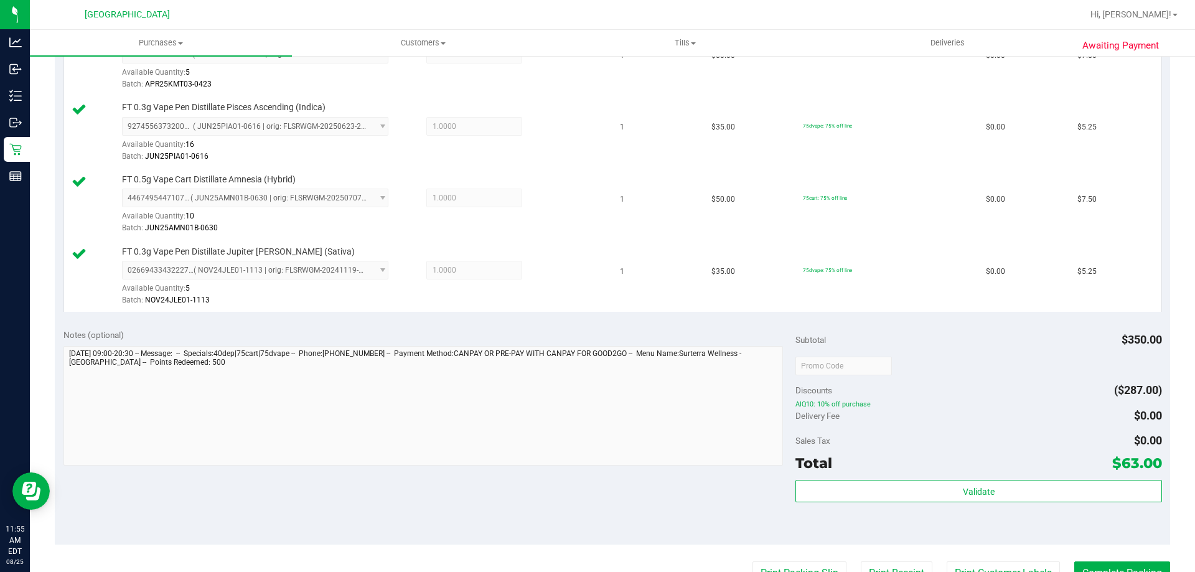
scroll to position [685, 0]
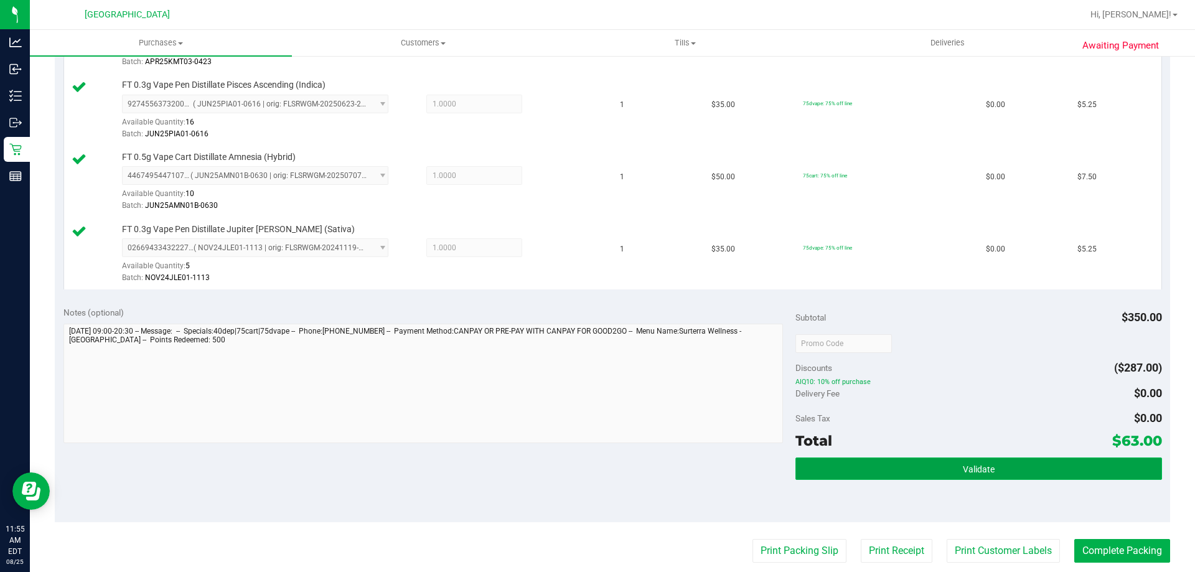
click at [960, 476] on button "Validate" at bounding box center [979, 469] width 366 height 22
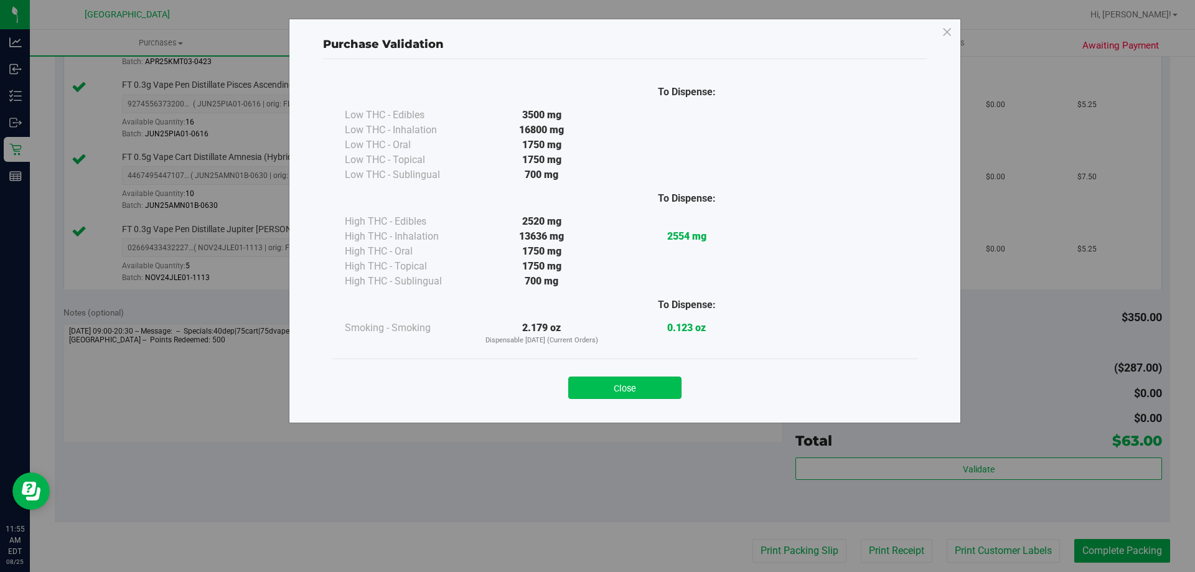
click at [628, 390] on button "Close" at bounding box center [624, 388] width 113 height 22
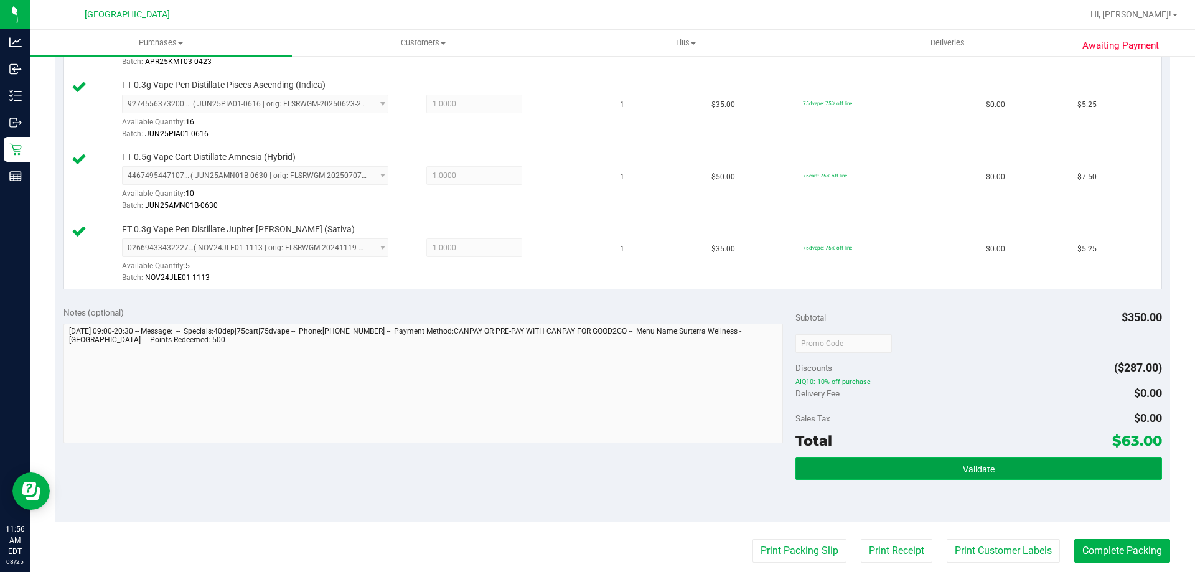
click at [978, 470] on span "Validate" at bounding box center [979, 469] width 32 height 10
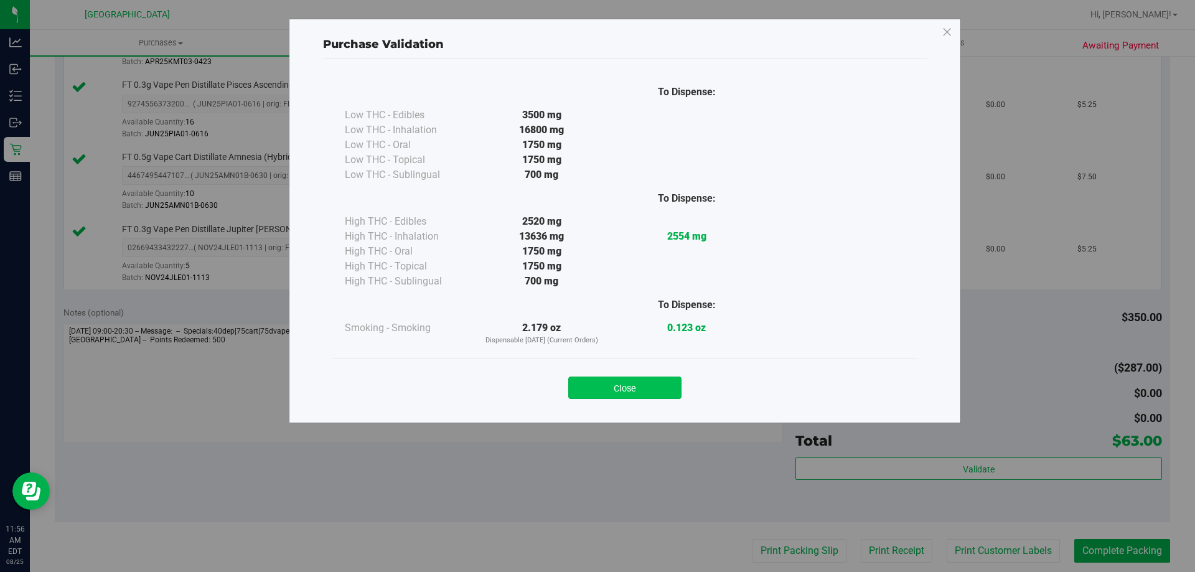
click at [618, 389] on button "Close" at bounding box center [624, 388] width 113 height 22
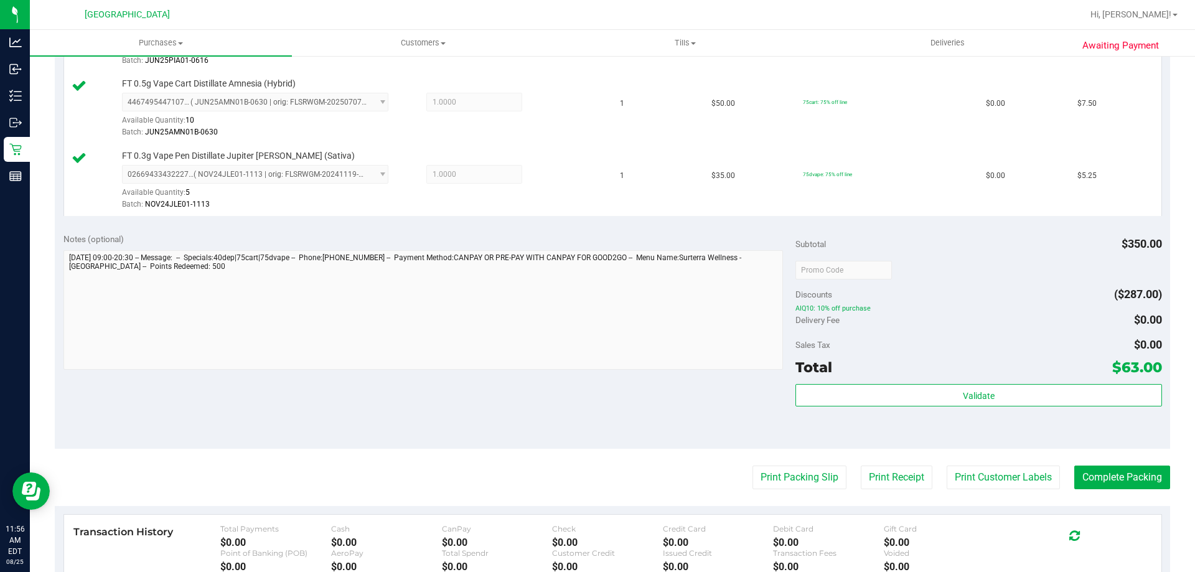
scroll to position [934, 0]
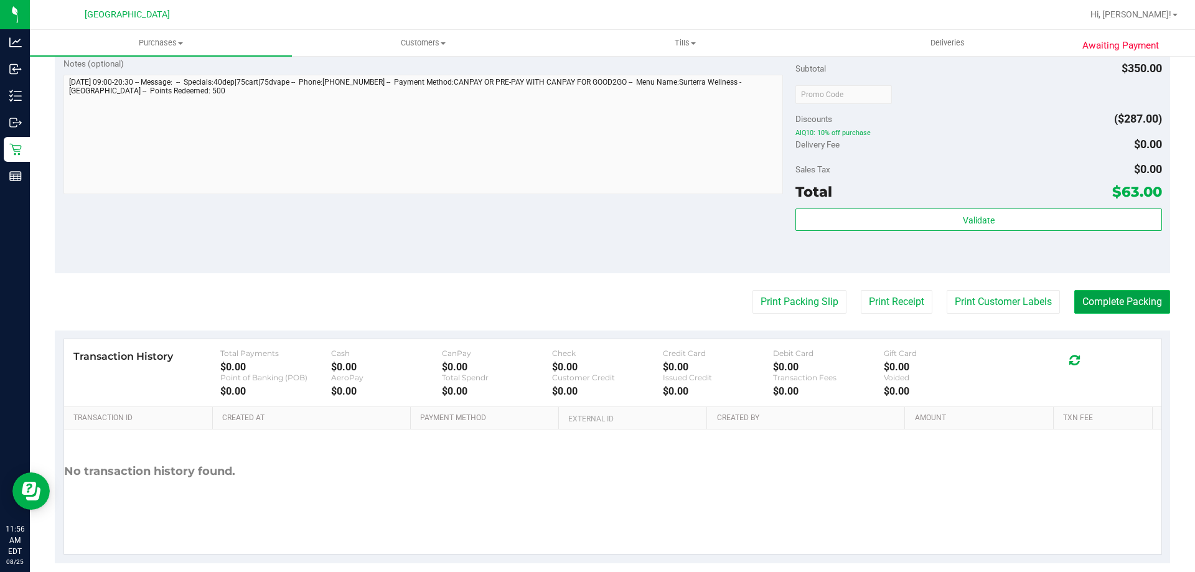
click at [1119, 308] on button "Complete Packing" at bounding box center [1122, 302] width 96 height 24
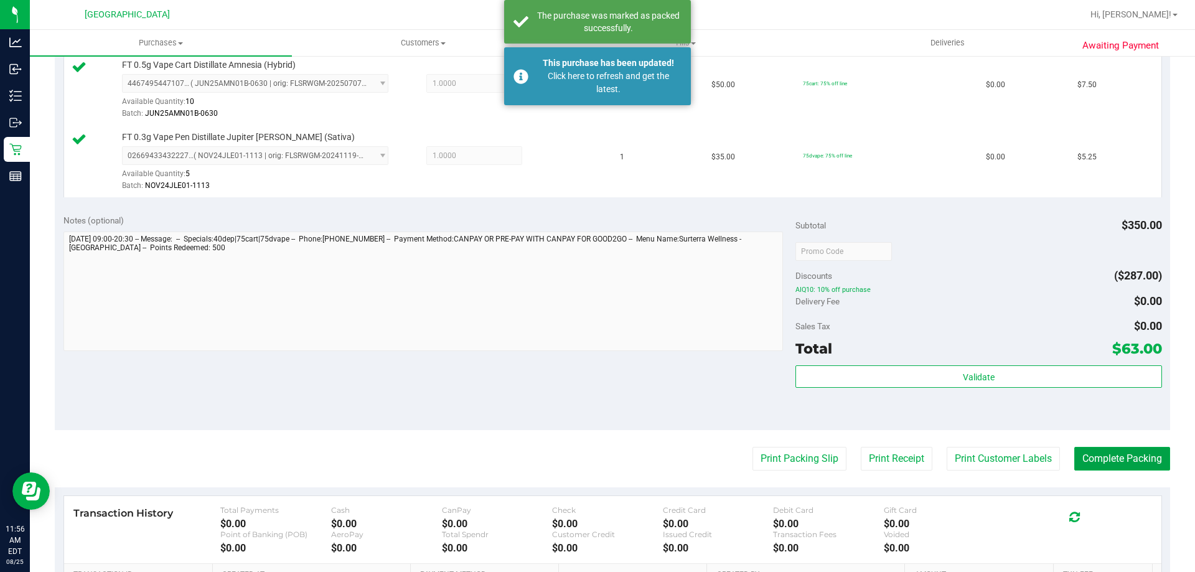
scroll to position [950, 0]
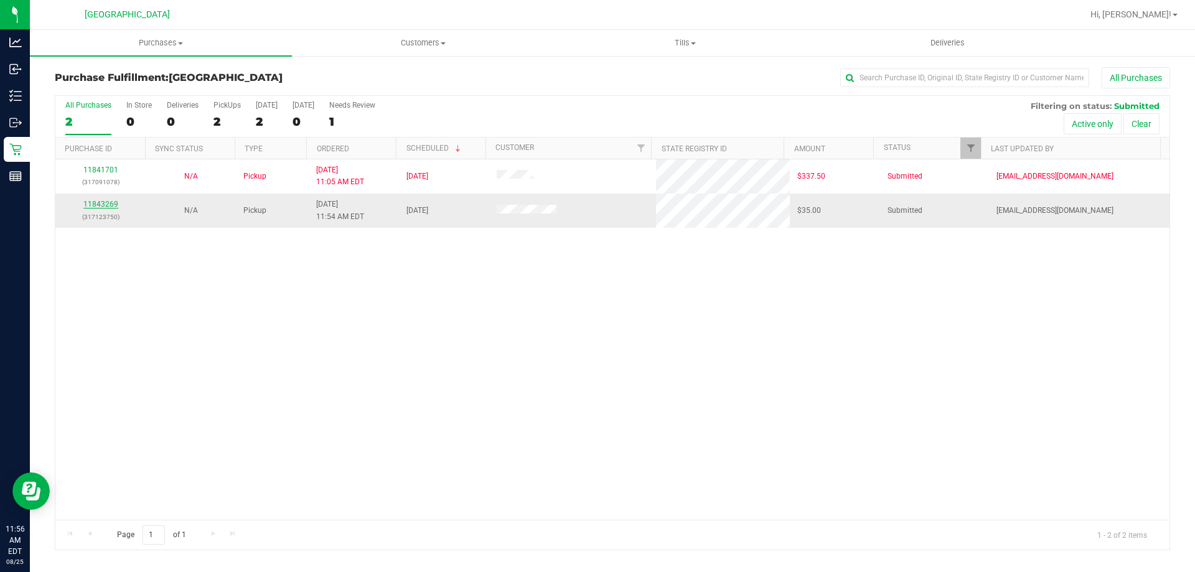
click at [110, 204] on link "11843269" at bounding box center [100, 204] width 35 height 9
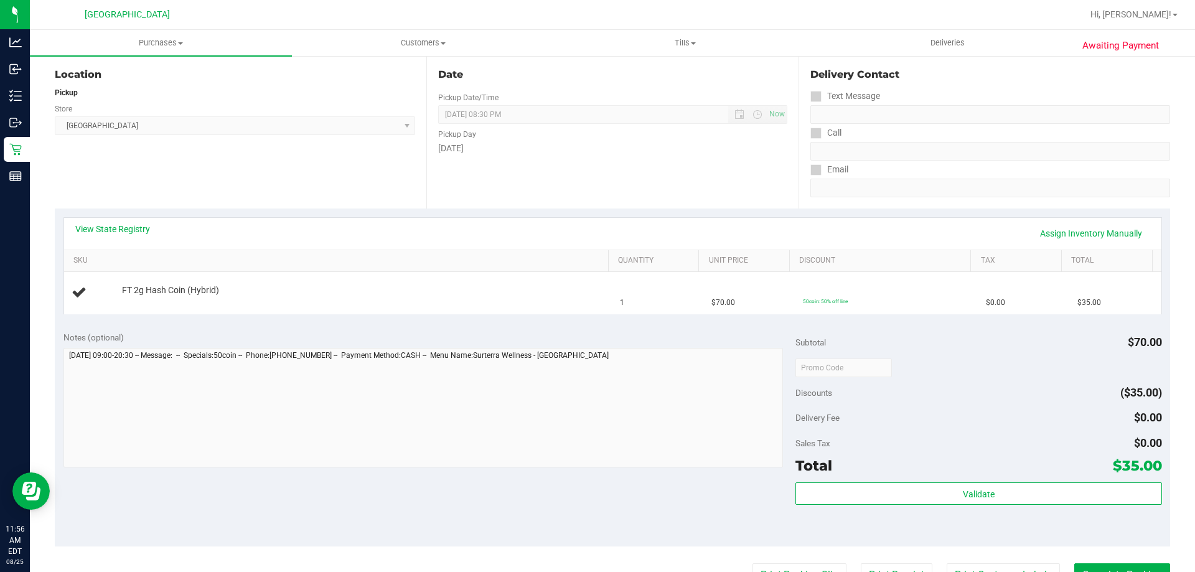
scroll to position [249, 0]
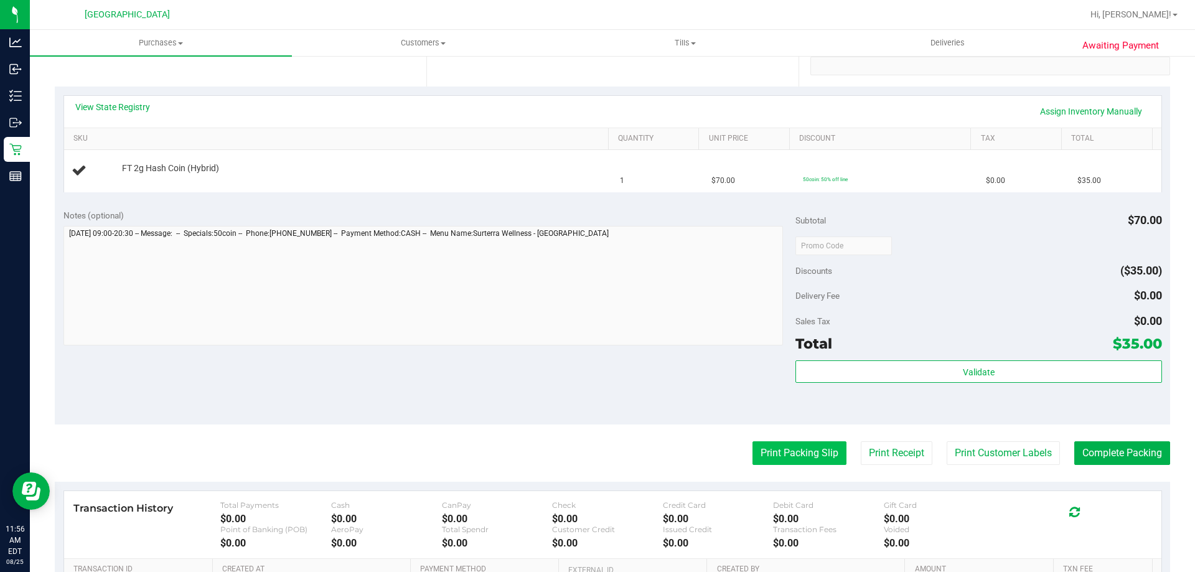
click at [779, 453] on button "Print Packing Slip" at bounding box center [800, 453] width 94 height 24
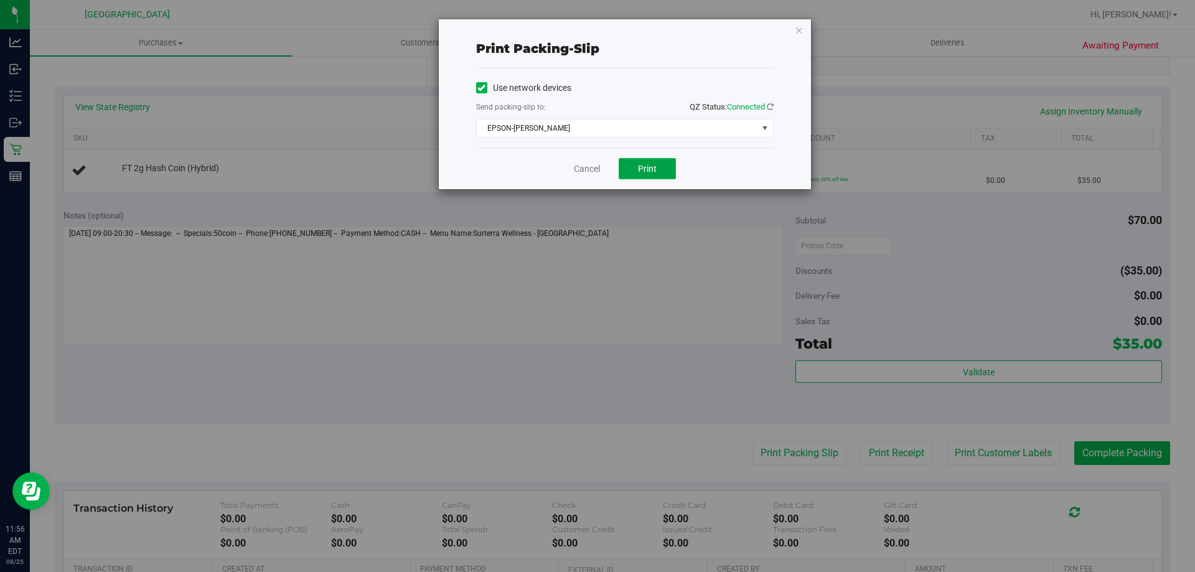
click at [643, 165] on span "Print" at bounding box center [647, 169] width 19 height 10
click at [577, 171] on link "Cancel" at bounding box center [587, 168] width 26 height 13
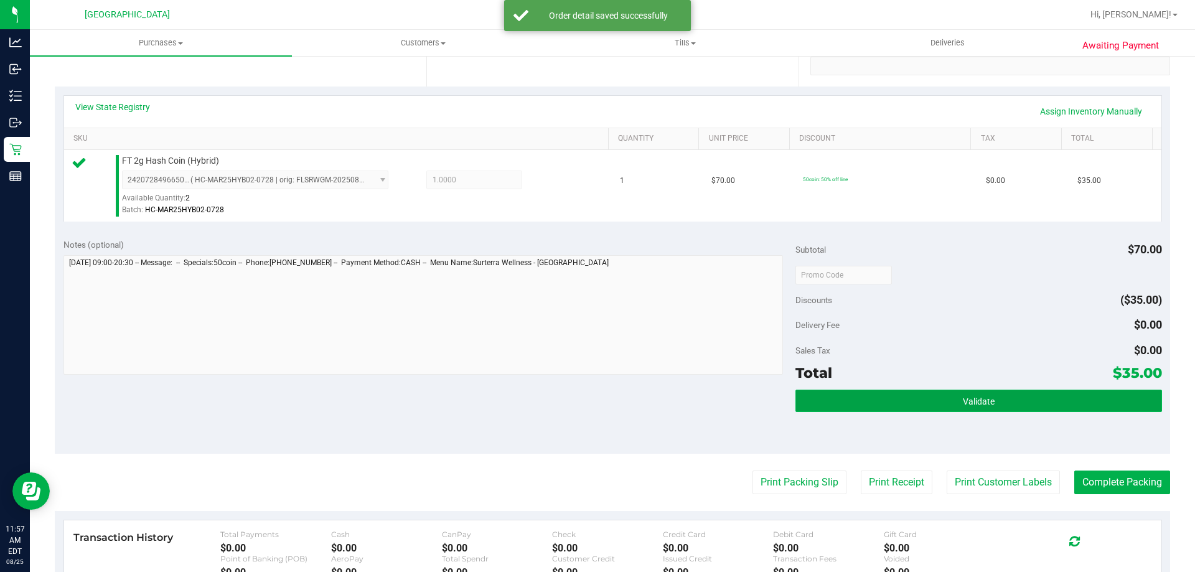
click at [983, 407] on button "Validate" at bounding box center [979, 401] width 366 height 22
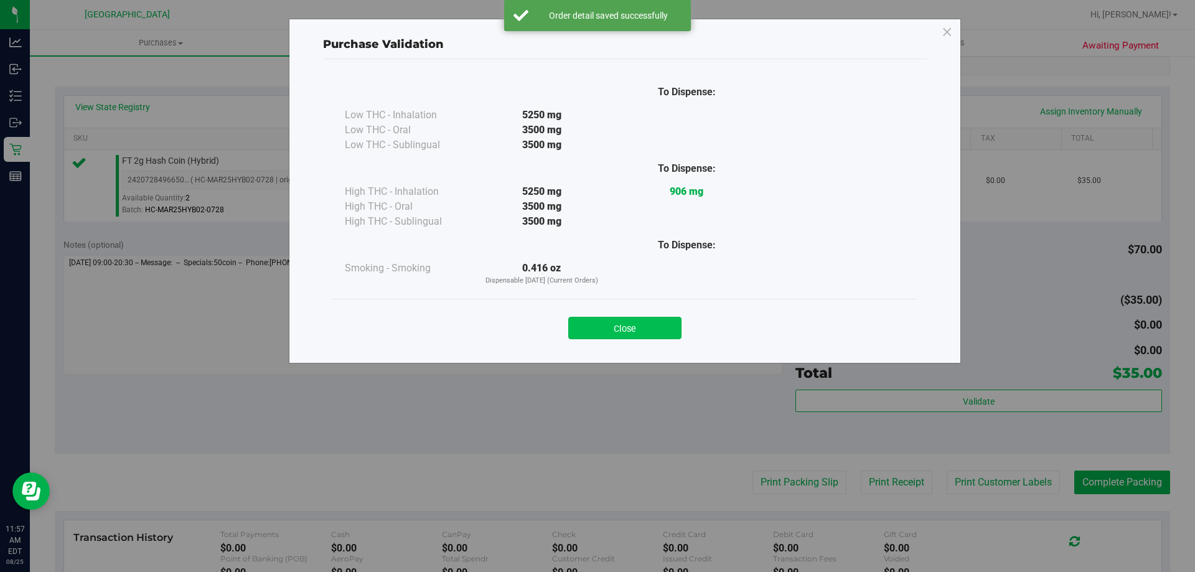
click at [628, 330] on button "Close" at bounding box center [624, 328] width 113 height 22
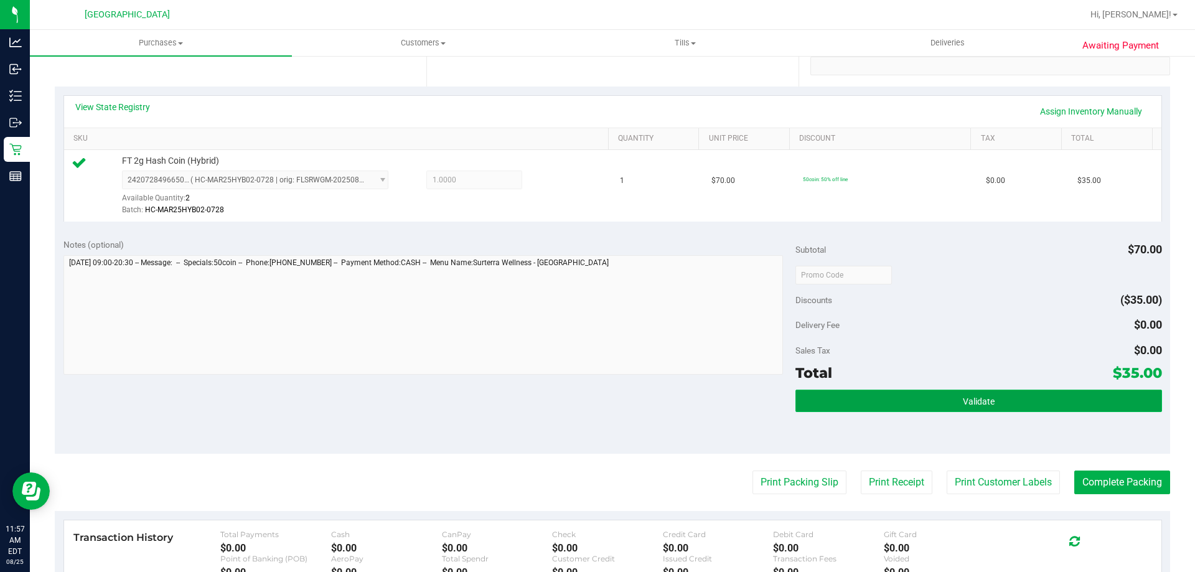
click at [1023, 395] on button "Validate" at bounding box center [979, 401] width 366 height 22
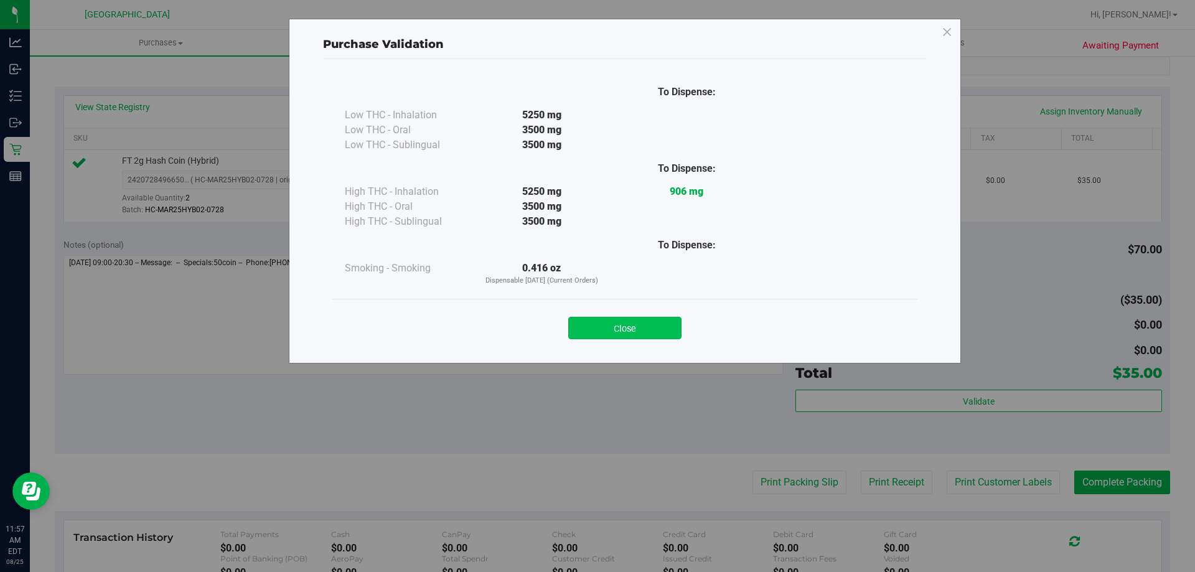
click at [623, 331] on button "Close" at bounding box center [624, 328] width 113 height 22
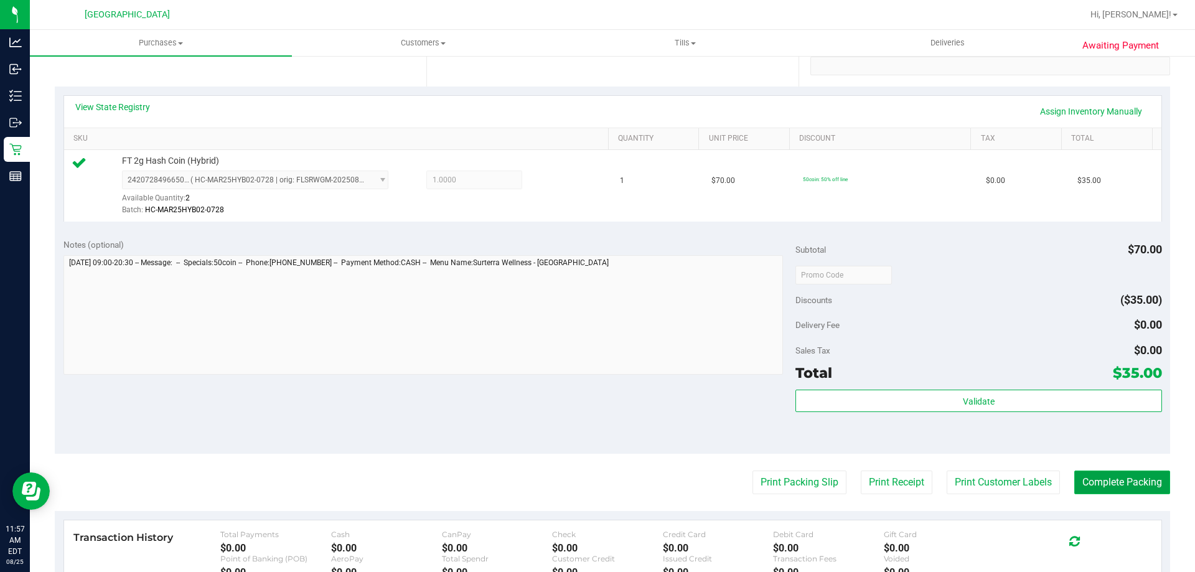
click at [1085, 486] on button "Complete Packing" at bounding box center [1122, 483] width 96 height 24
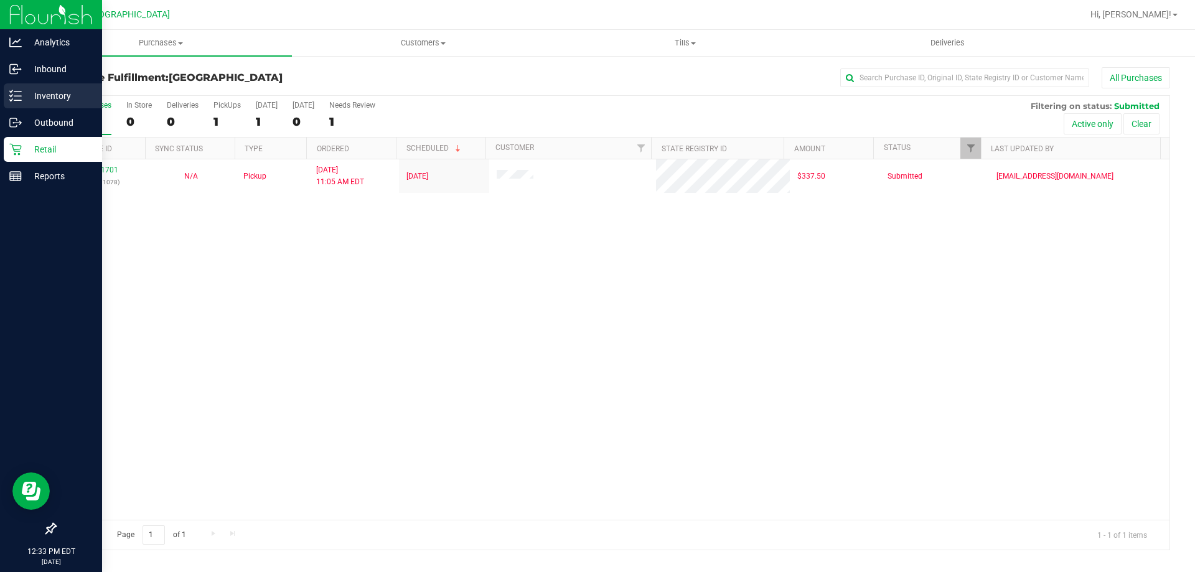
click at [40, 97] on p "Inventory" at bounding box center [59, 95] width 75 height 15
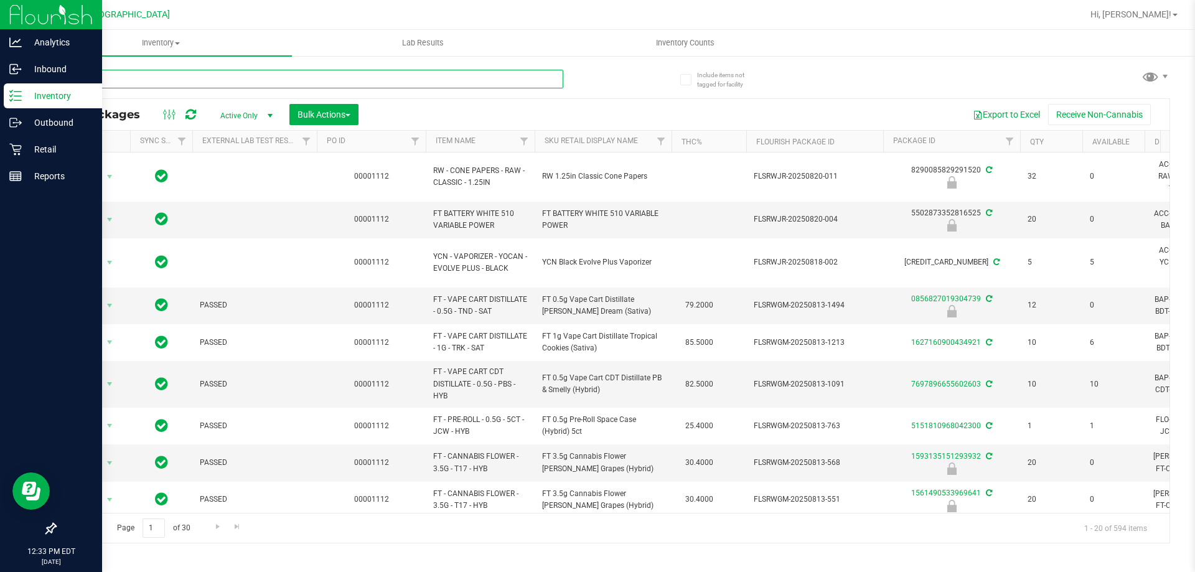
click at [191, 78] on input "text" at bounding box center [309, 79] width 509 height 19
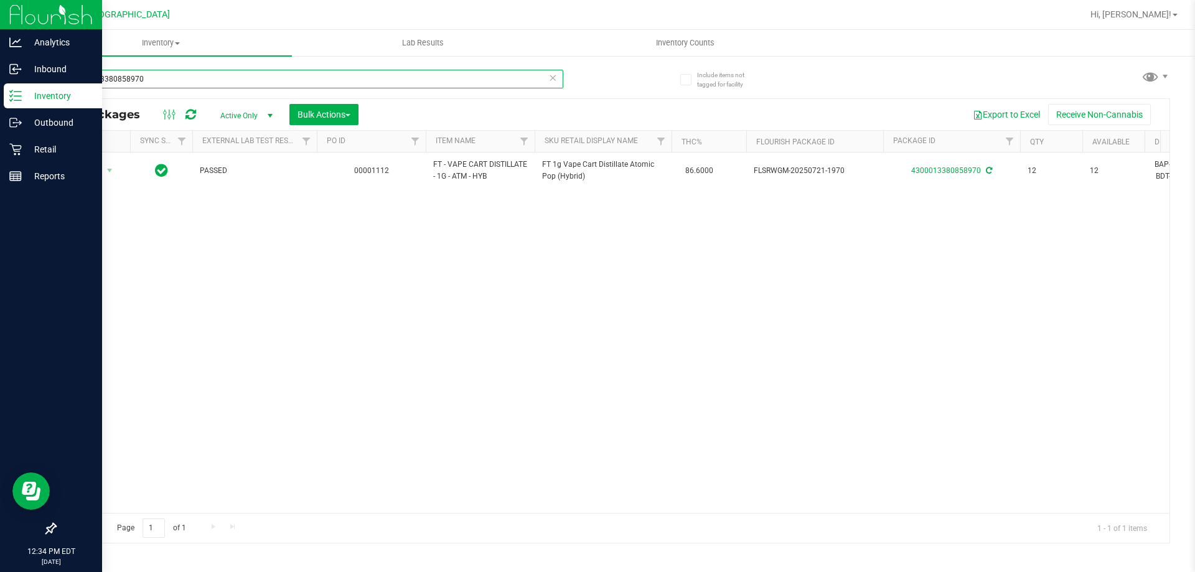
type input "4300013380858970"
click at [485, 308] on div "Action Action Adjust qty Create package Edit attributes Global inventory Locate…" at bounding box center [612, 333] width 1114 height 360
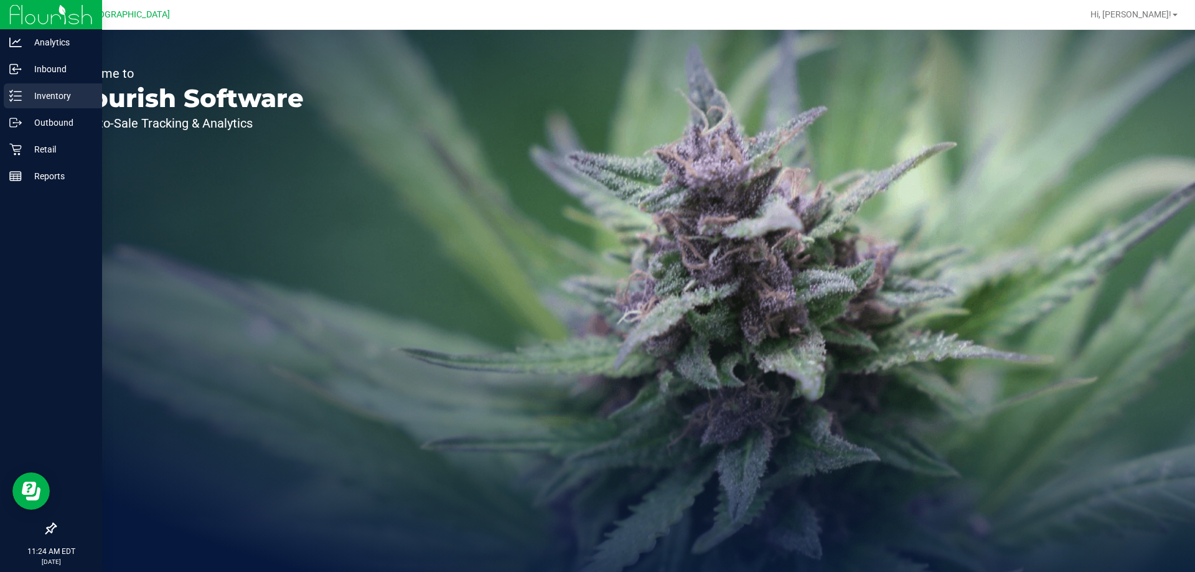
click at [44, 96] on p "Inventory" at bounding box center [59, 95] width 75 height 15
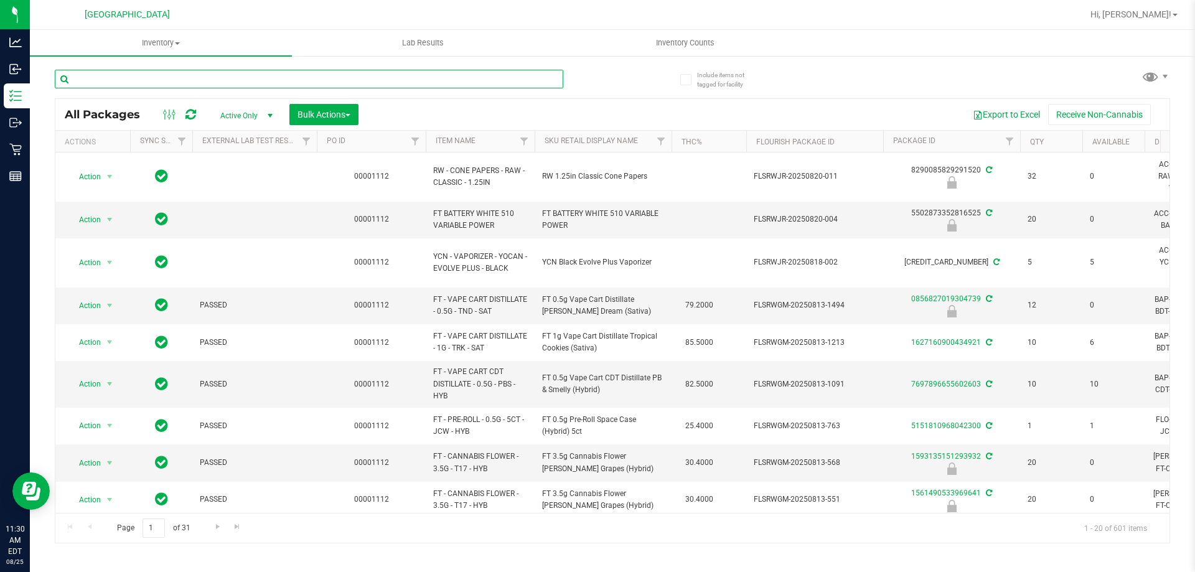
click at [197, 82] on input "text" at bounding box center [309, 79] width 509 height 19
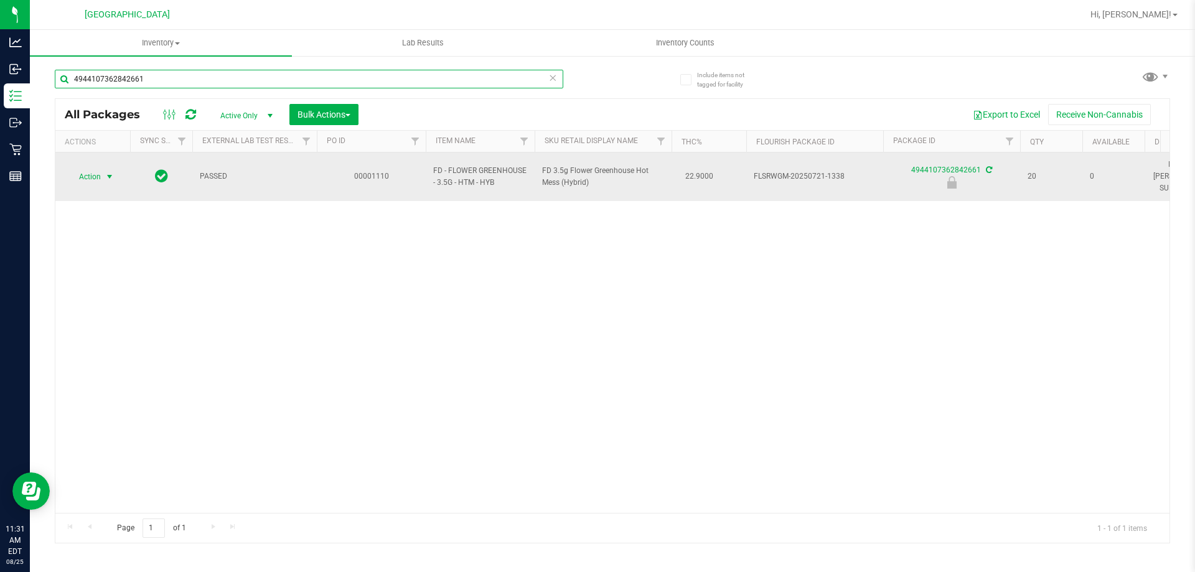
type input "4944107362842661"
click at [105, 174] on span "select" at bounding box center [110, 177] width 10 height 10
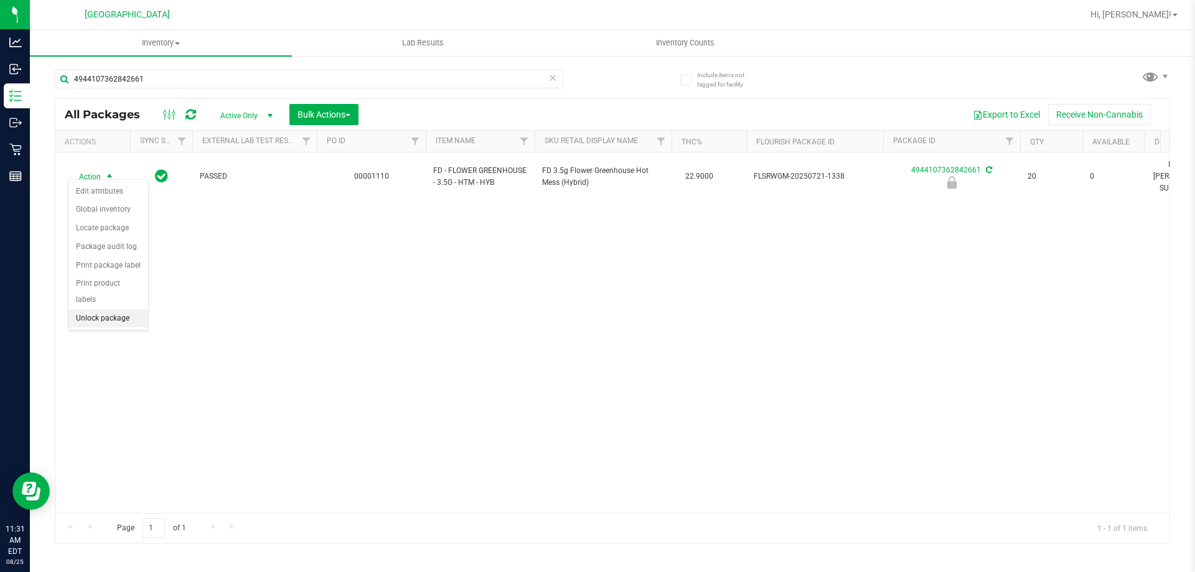
click at [109, 309] on li "Unlock package" at bounding box center [108, 318] width 80 height 19
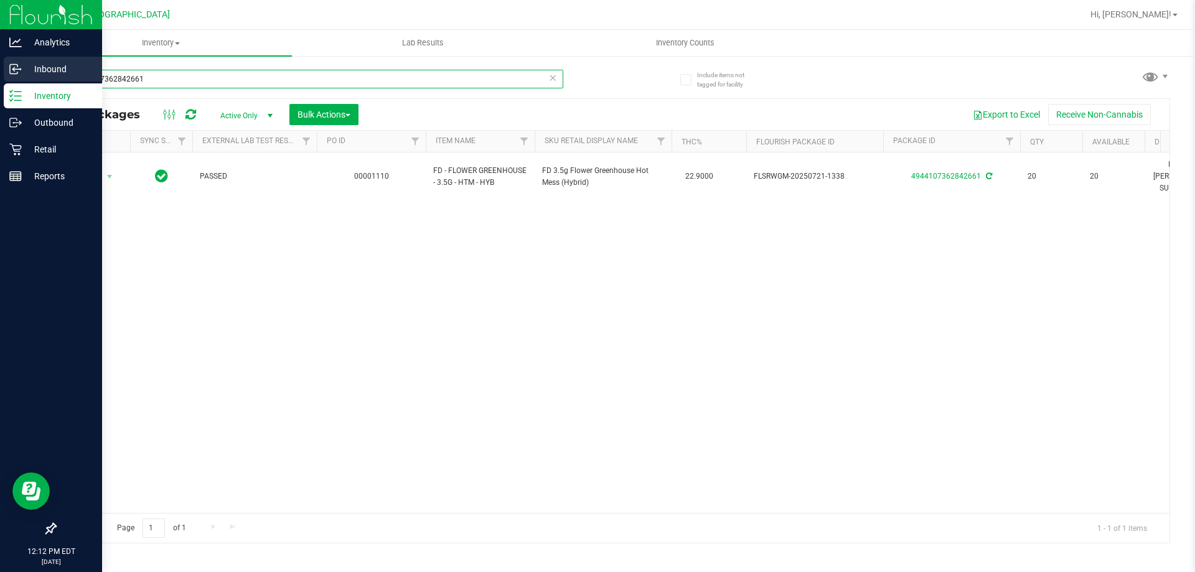
drag, startPoint x: 103, startPoint y: 84, endPoint x: 0, endPoint y: 80, distance: 103.4
click at [0, 80] on div "Analytics Inbound Inventory Outbound Retail Reports 12:12 PM EDT [DATE] 08/[GEO…" at bounding box center [597, 286] width 1195 height 572
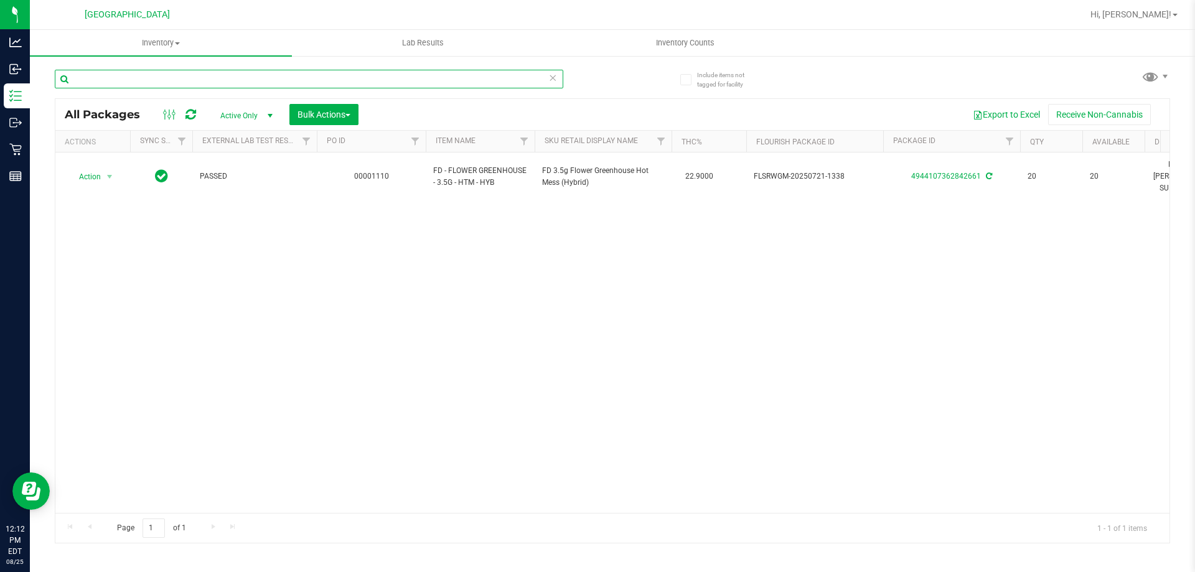
click at [363, 77] on input "text" at bounding box center [309, 79] width 509 height 19
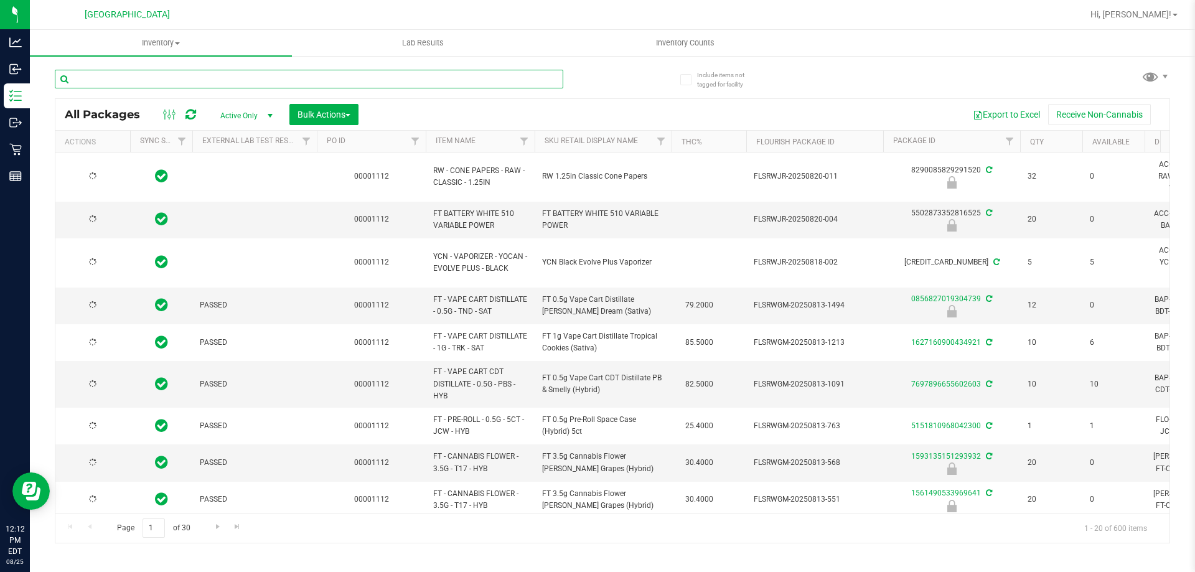
type input "[DATE]"
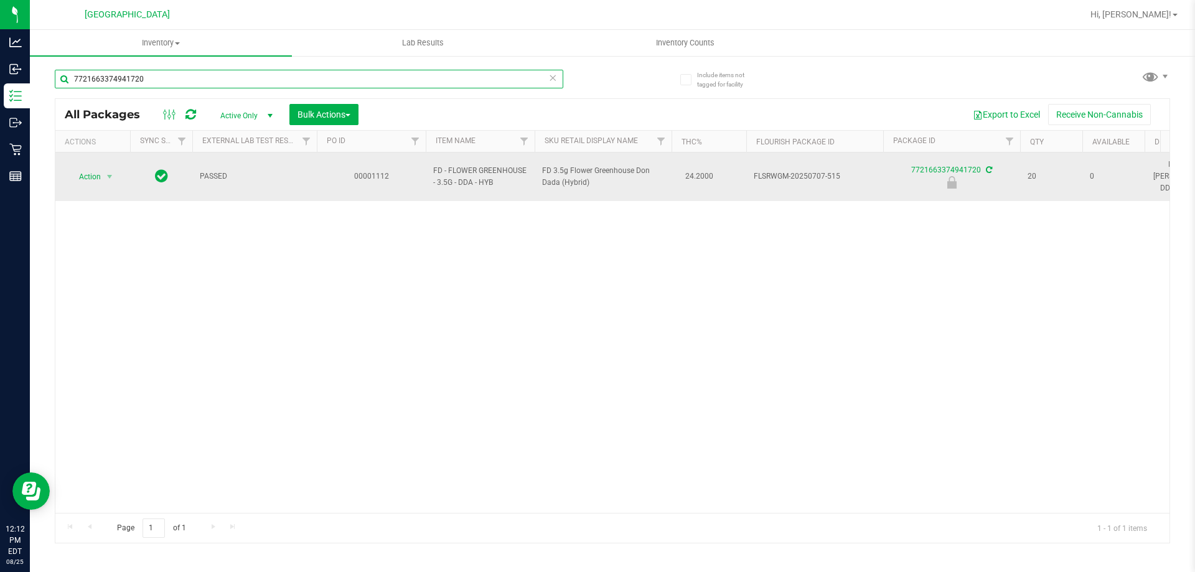
type input "7721663374941720"
click at [102, 180] on td "Action Action Edit attributes Global inventory Locate package Package audit log…" at bounding box center [92, 177] width 75 height 49
click at [113, 173] on span "select" at bounding box center [110, 177] width 10 height 10
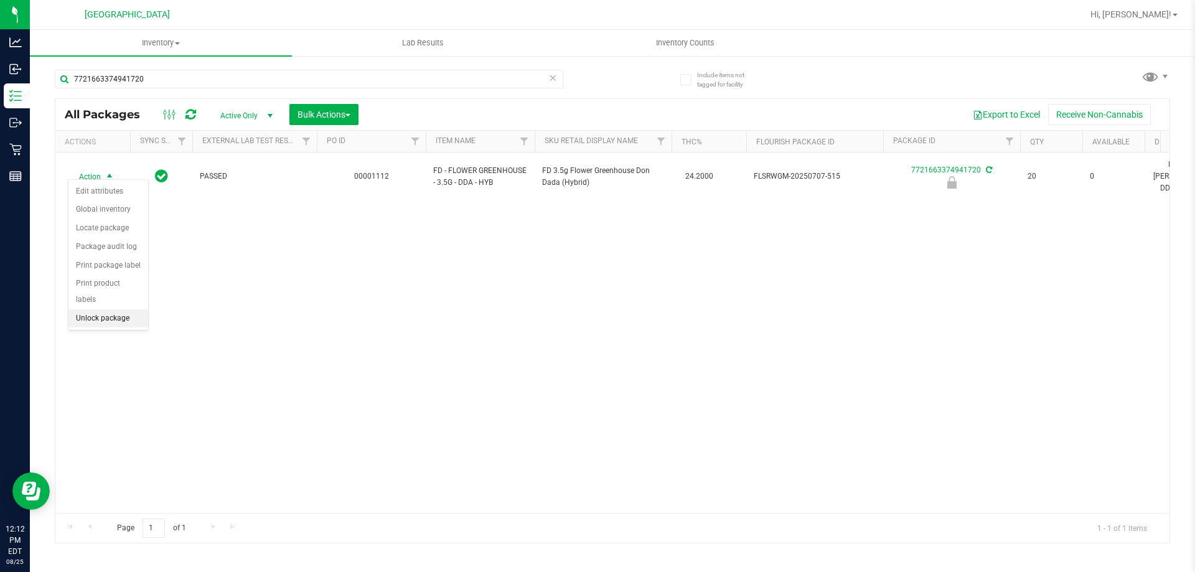
click at [128, 309] on li "Unlock package" at bounding box center [108, 318] width 80 height 19
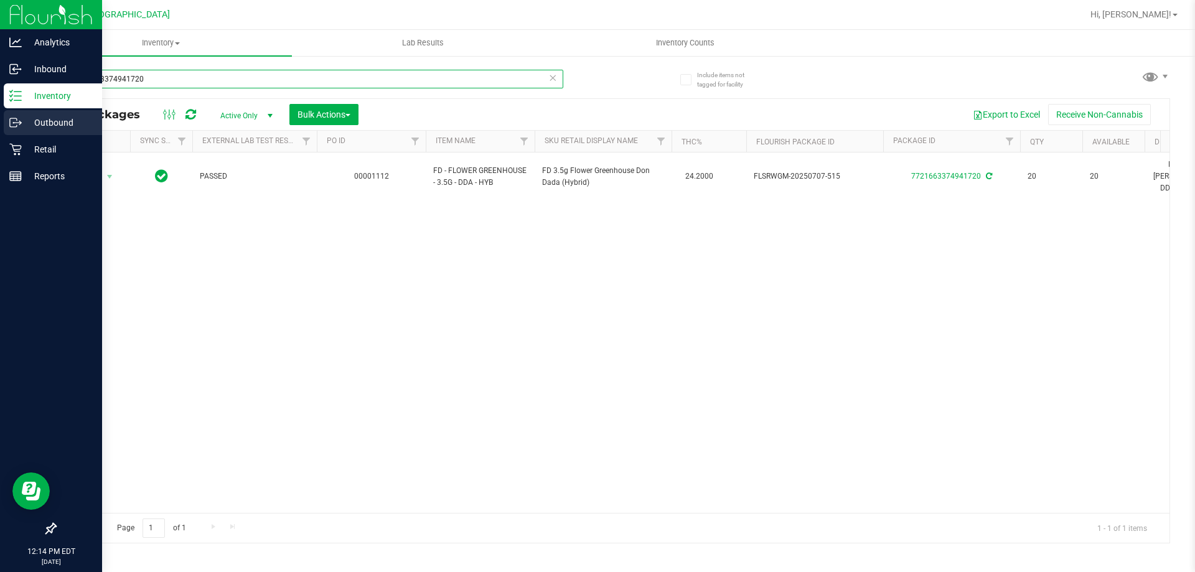
click at [0, 133] on div "Analytics Inbound Inventory Outbound Retail Reports 12:14 PM EDT 08/25/2025 08/…" at bounding box center [597, 286] width 1195 height 572
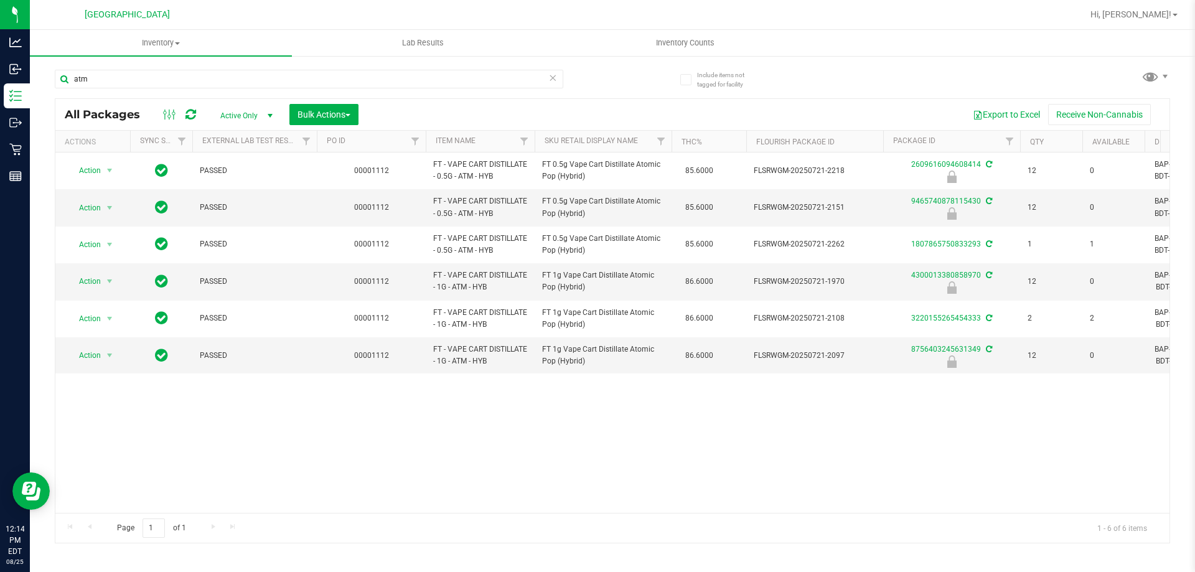
click at [613, 426] on div "Action Action Edit attributes Global inventory Locate package Package audit log…" at bounding box center [612, 333] width 1114 height 360
click at [261, 83] on input "atm" at bounding box center [309, 79] width 509 height 19
type input "a"
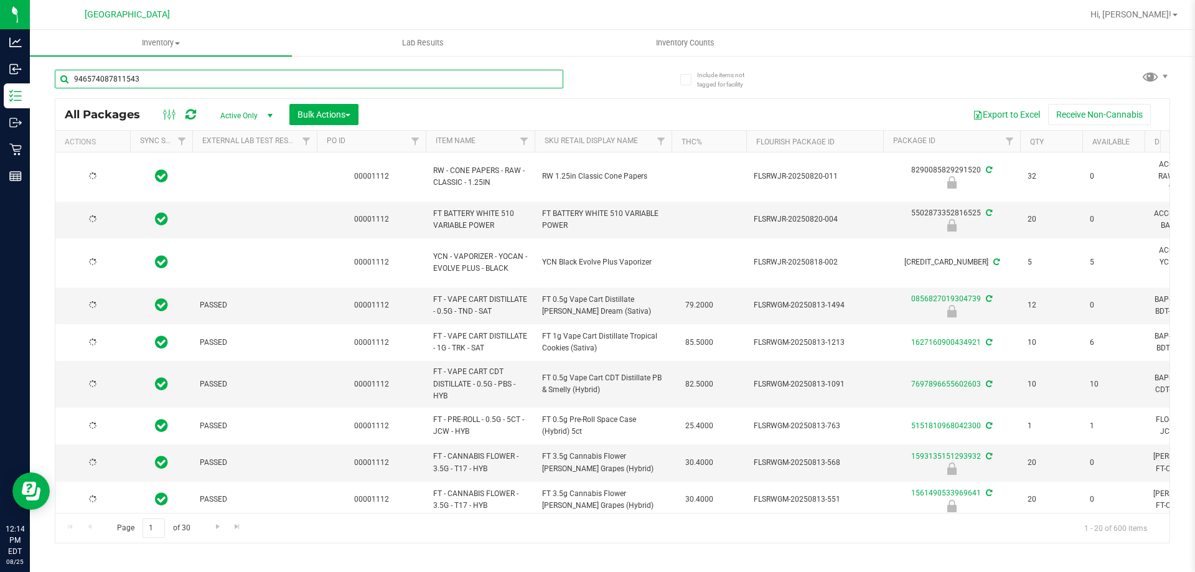
type input "9465740878115430"
type input "[DATE]"
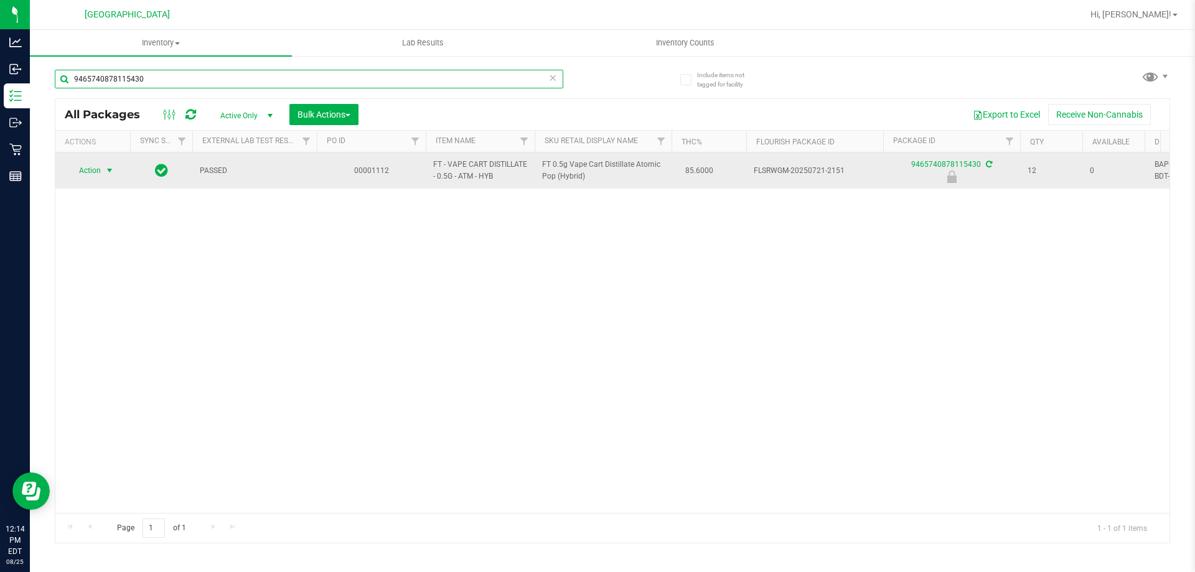
type input "9465740878115430"
click at [110, 174] on span "select" at bounding box center [110, 171] width 10 height 10
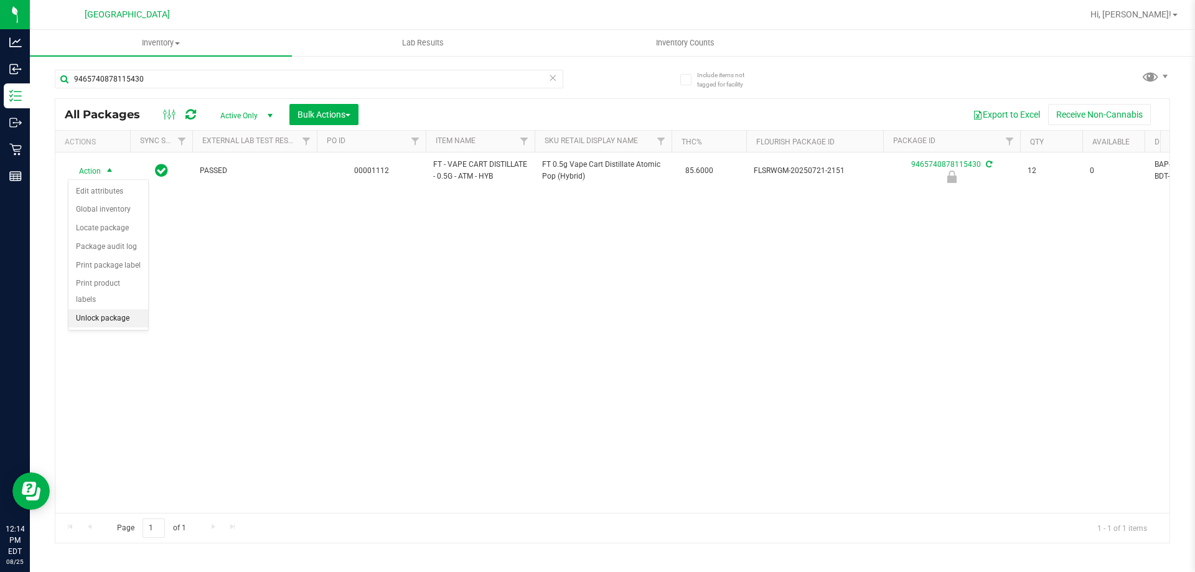
click at [121, 309] on li "Unlock package" at bounding box center [108, 318] width 80 height 19
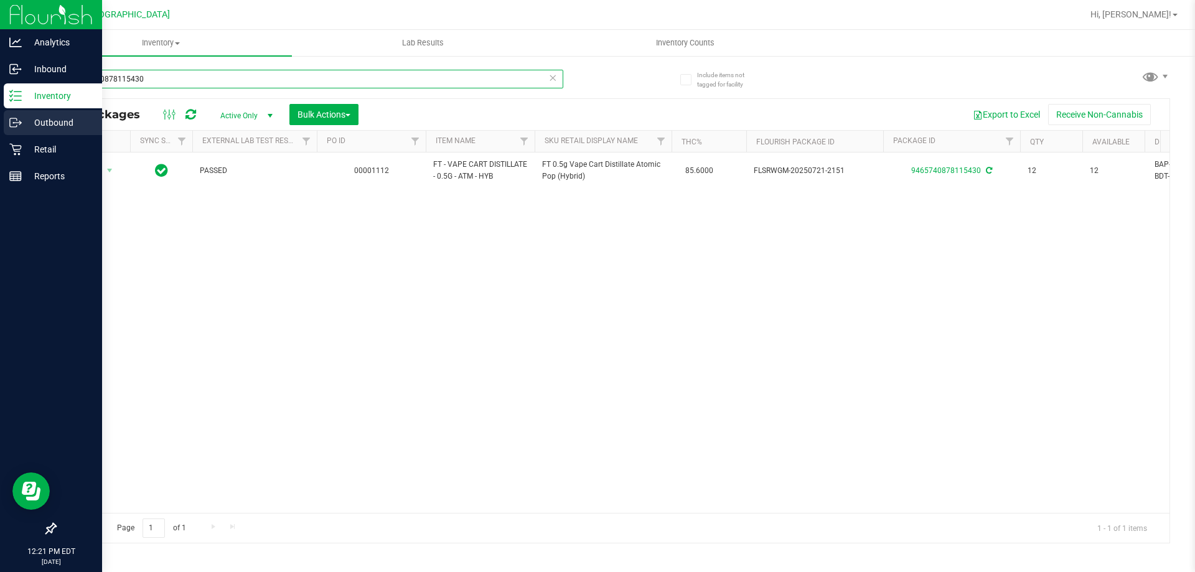
drag, startPoint x: 179, startPoint y: 78, endPoint x: 0, endPoint y: 125, distance: 184.7
click at [0, 125] on div "Analytics Inbound Inventory Outbound Retail Reports 12:21 PM EDT 08/25/2025 08/…" at bounding box center [597, 286] width 1195 height 572
type input "atm"
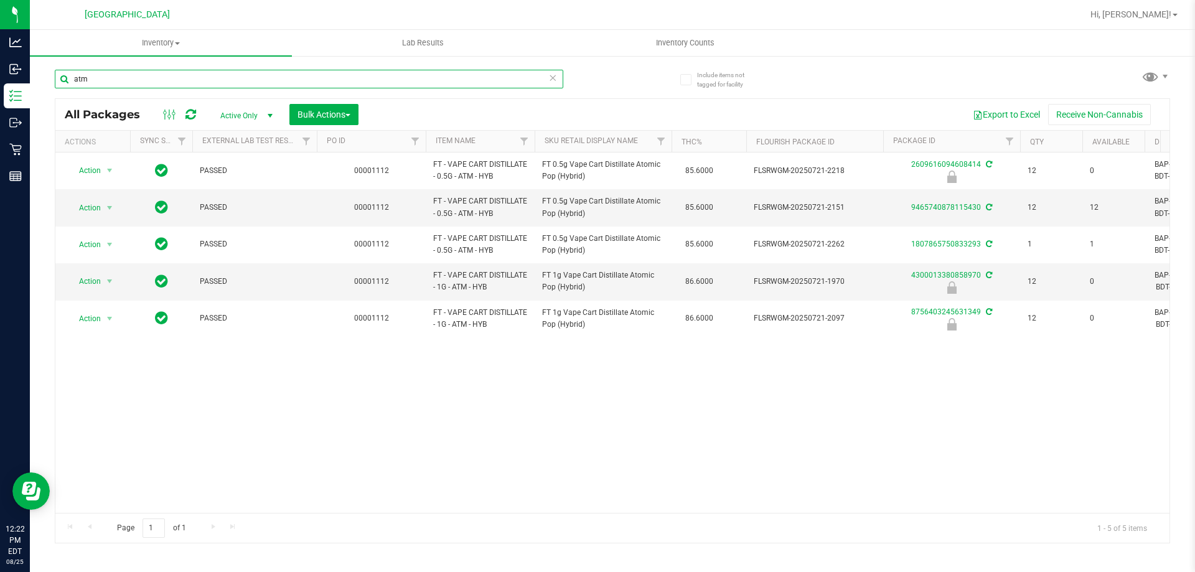
drag, startPoint x: 129, startPoint y: 75, endPoint x: 40, endPoint y: 75, distance: 88.4
click at [40, 75] on div "Include items not tagged for facility atm All Packages Active Only Active Only …" at bounding box center [612, 245] width 1165 height 380
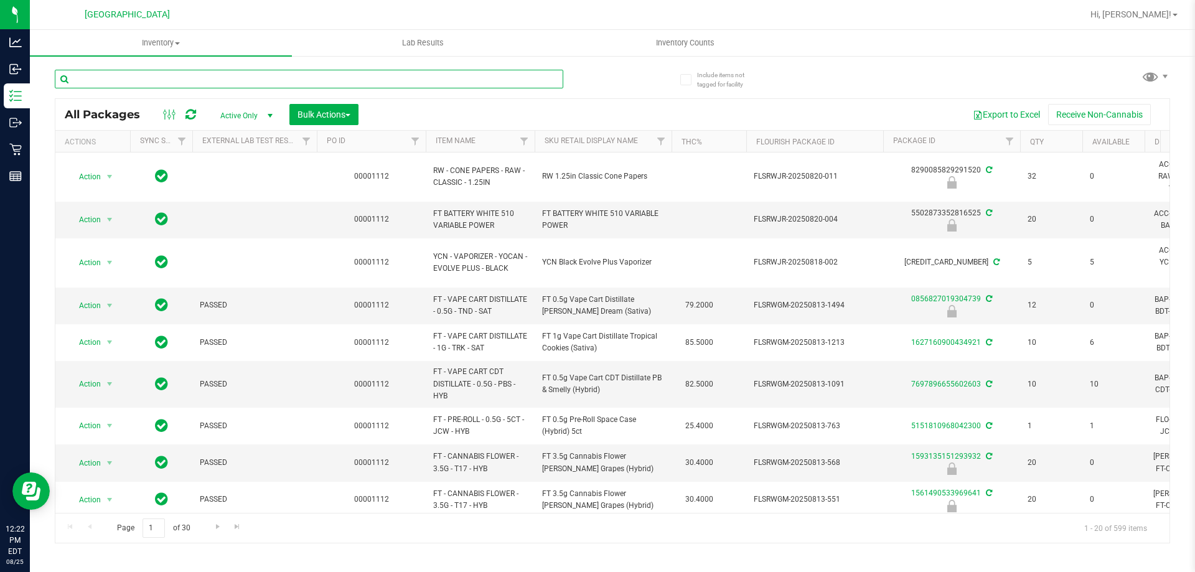
click at [483, 73] on input "text" at bounding box center [309, 79] width 509 height 19
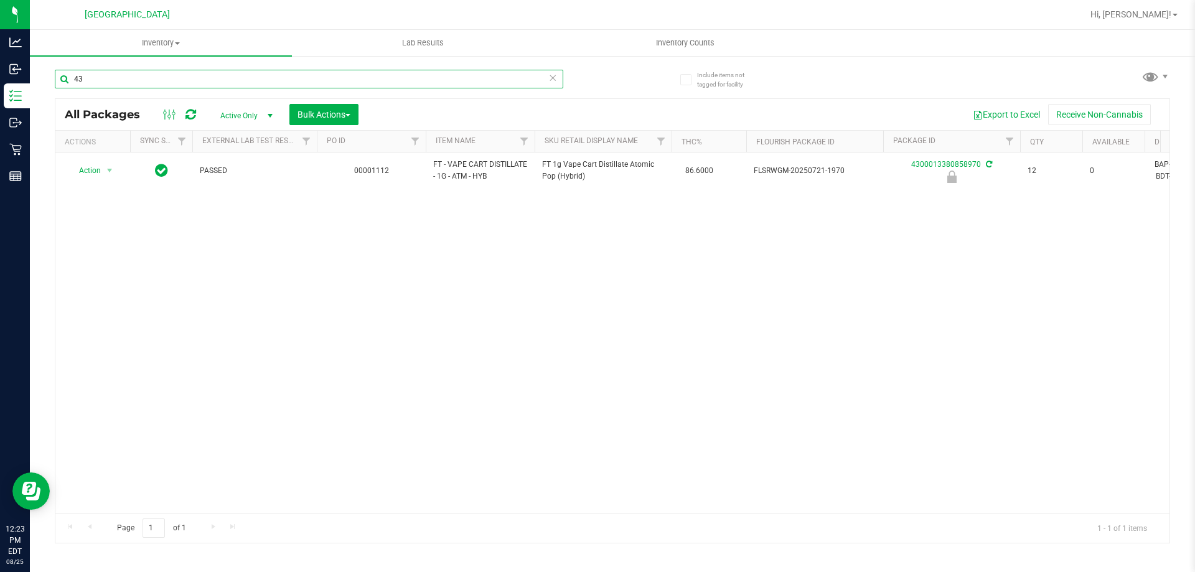
type input "4"
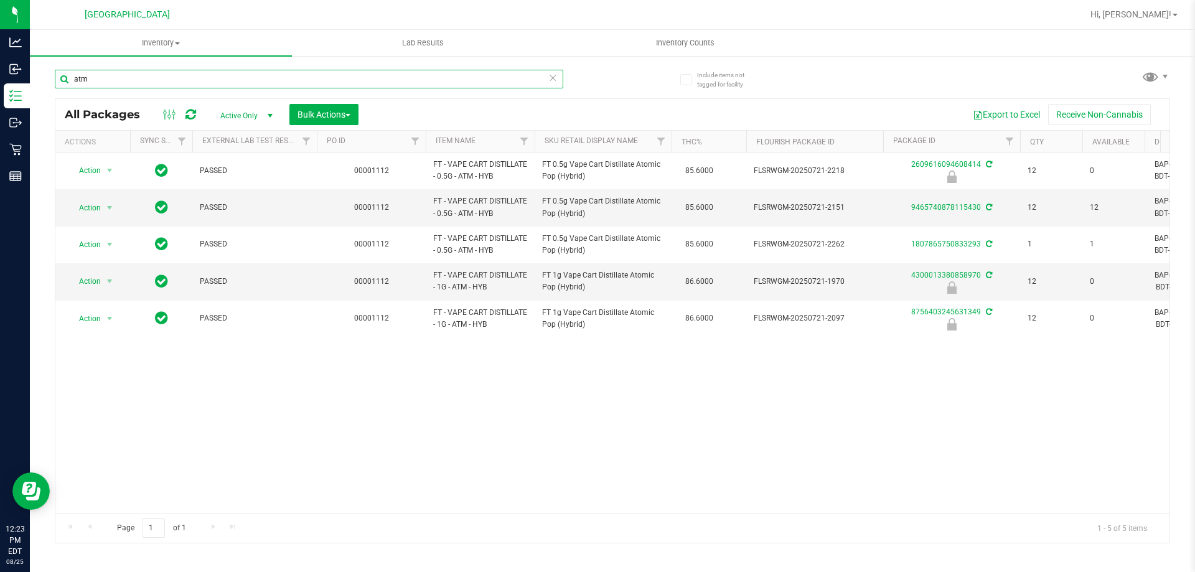
type input "atm"
click at [555, 77] on icon at bounding box center [552, 77] width 9 height 15
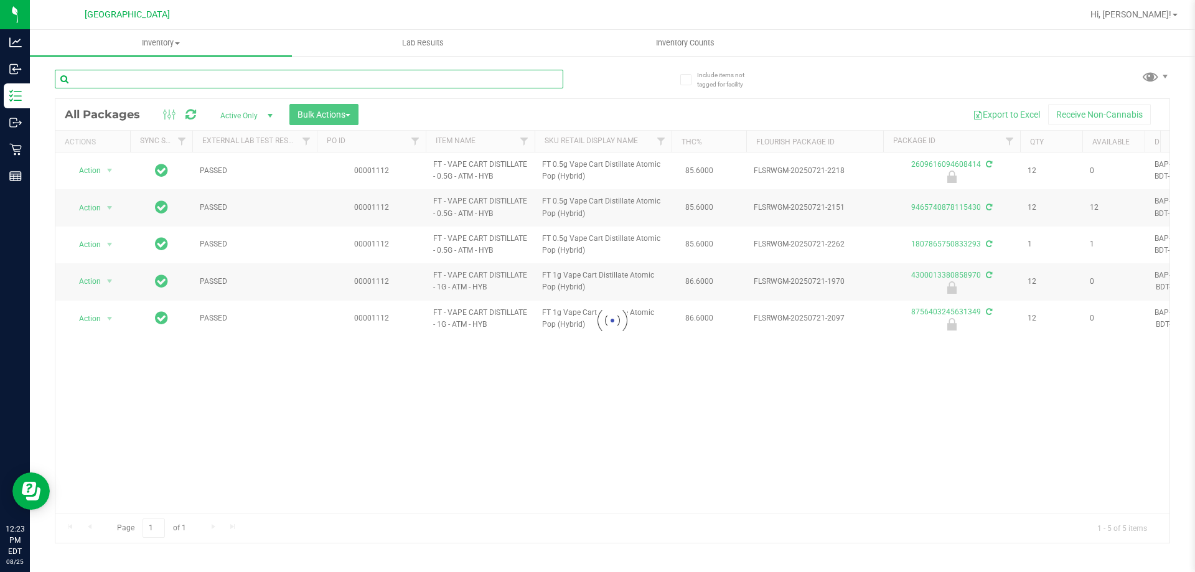
click at [493, 80] on input "text" at bounding box center [309, 79] width 509 height 19
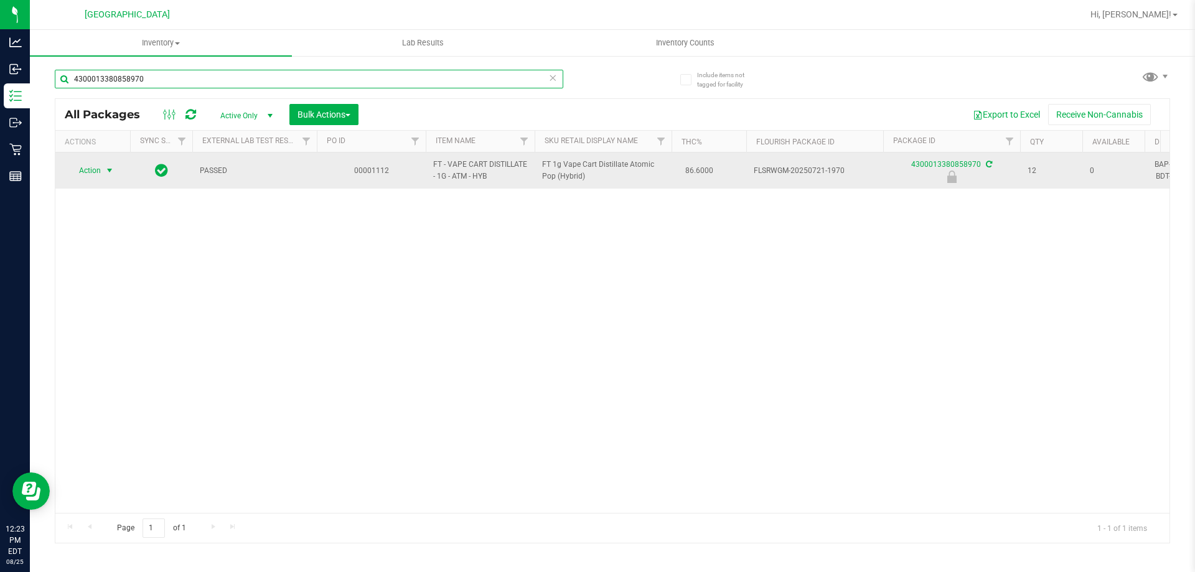
type input "4300013380858970"
click at [111, 174] on span "select" at bounding box center [110, 171] width 10 height 10
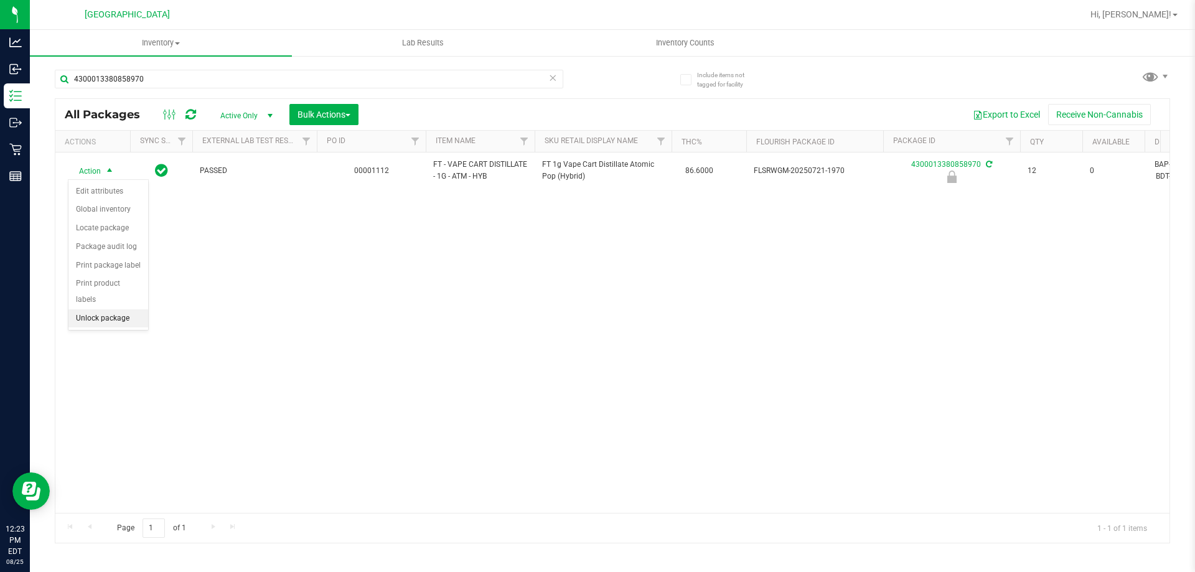
click at [125, 309] on li "Unlock package" at bounding box center [108, 318] width 80 height 19
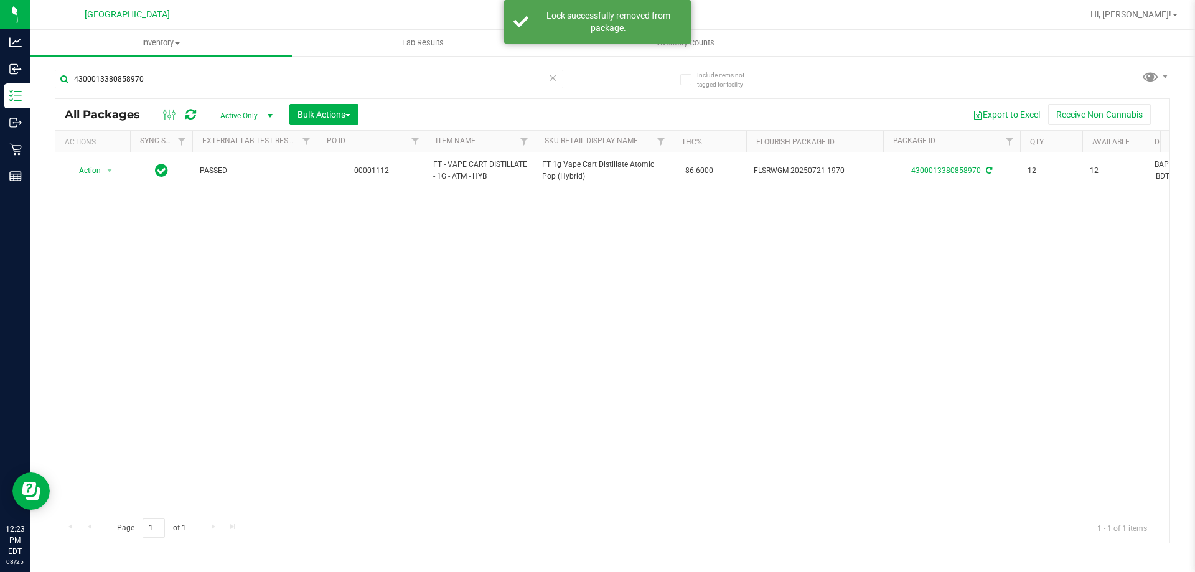
click at [562, 346] on div "Action Action Adjust qty Create package Edit attributes Global inventory Locate…" at bounding box center [612, 333] width 1114 height 360
click at [555, 83] on icon at bounding box center [552, 77] width 9 height 15
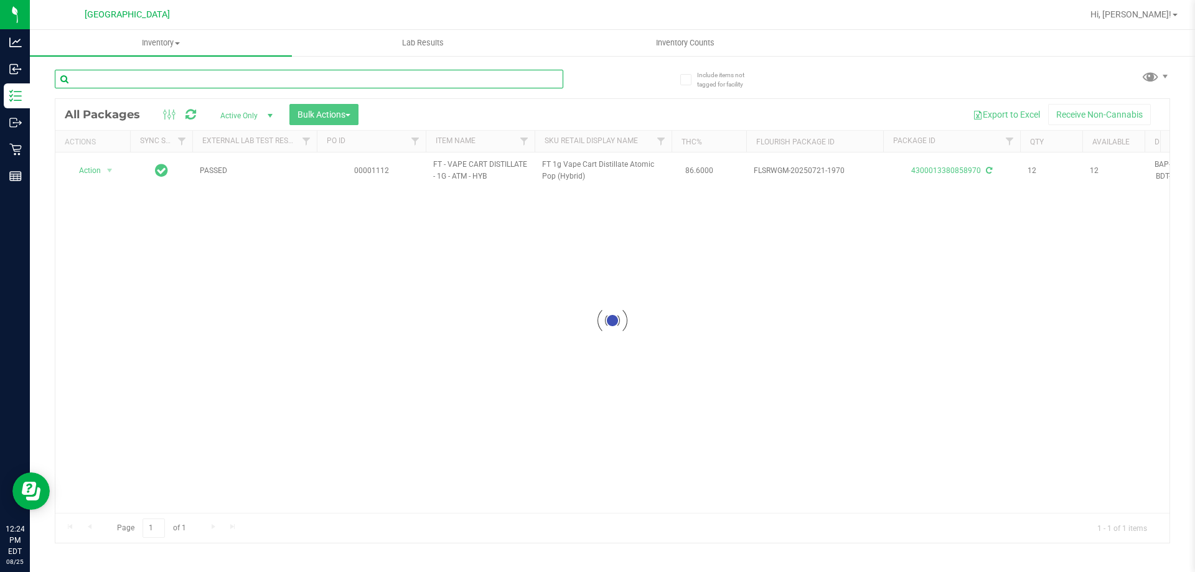
click at [454, 79] on input "text" at bounding box center [309, 79] width 509 height 19
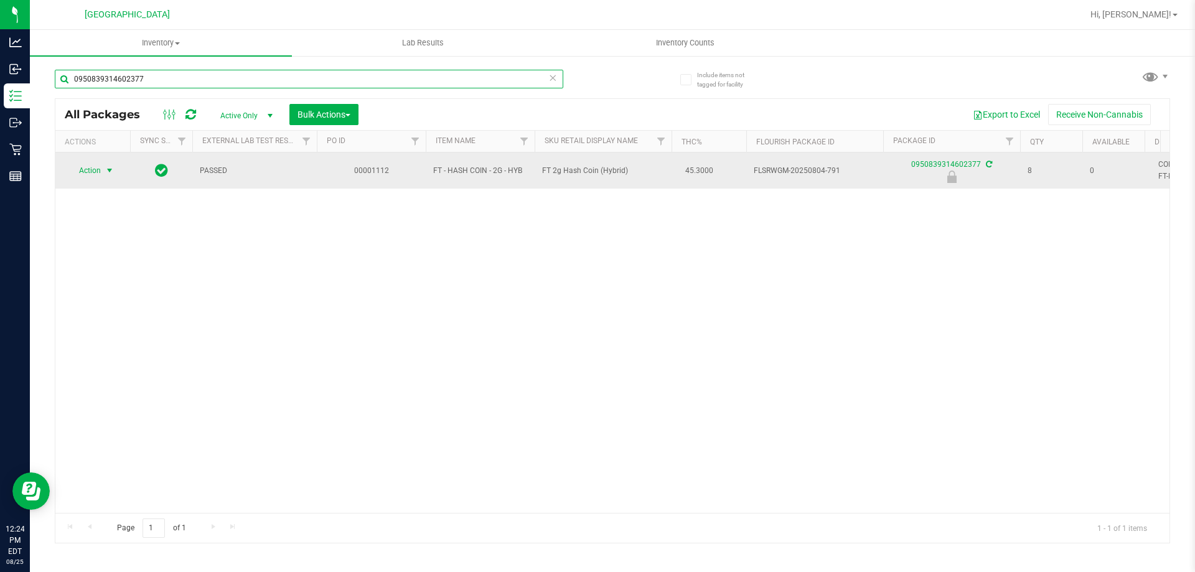
type input "0950839314602377"
click at [100, 173] on span "Action" at bounding box center [85, 170] width 34 height 17
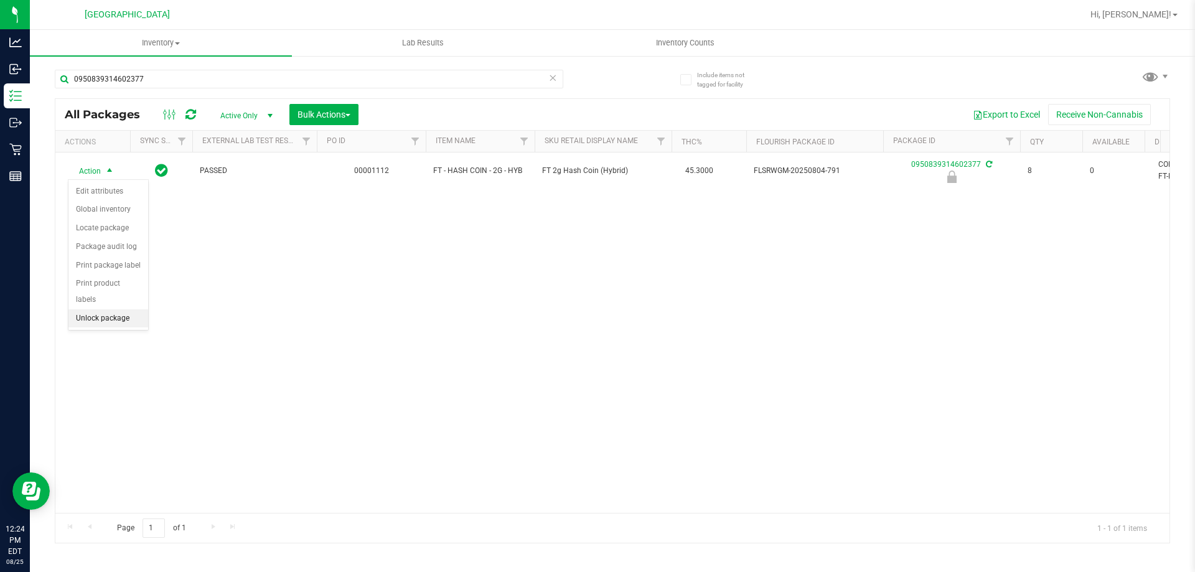
click at [109, 309] on li "Unlock package" at bounding box center [108, 318] width 80 height 19
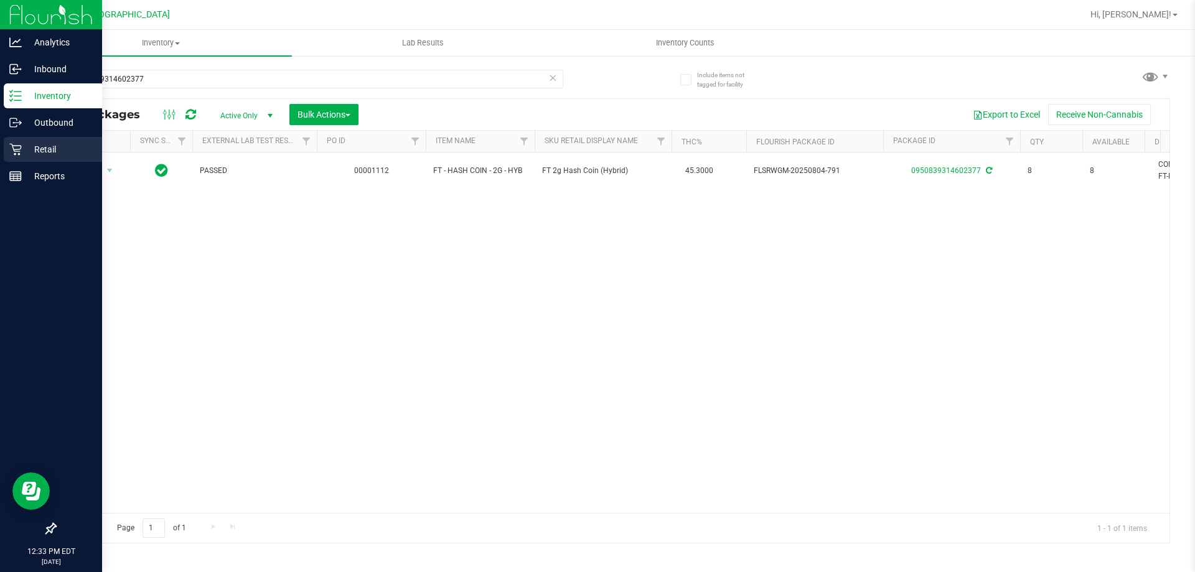
click at [42, 152] on p "Retail" at bounding box center [59, 149] width 75 height 15
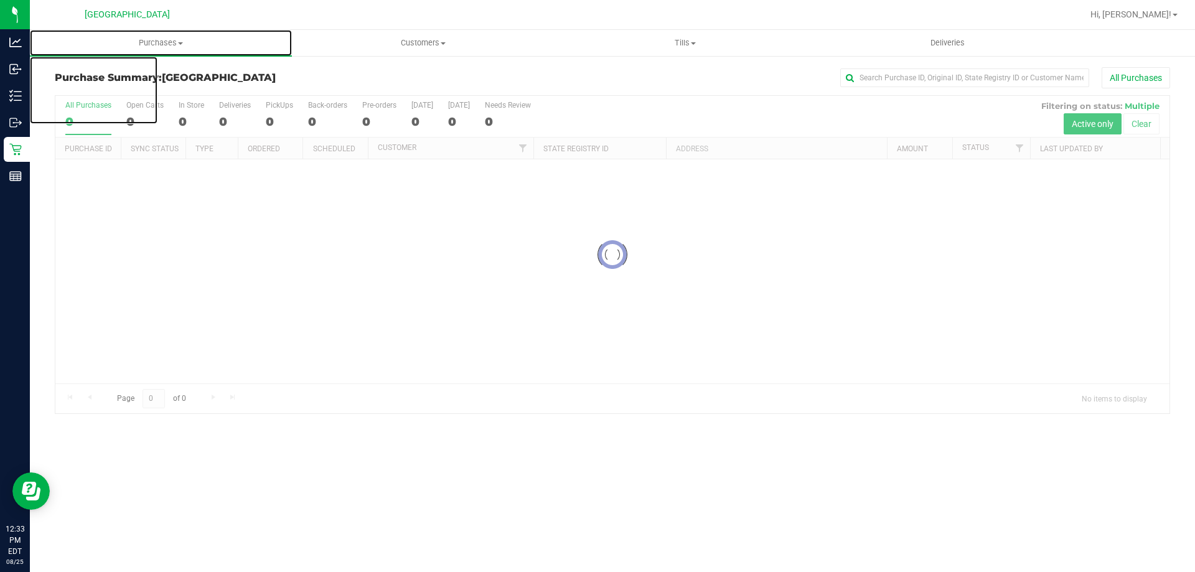
click at [170, 44] on span "Purchases" at bounding box center [161, 42] width 262 height 11
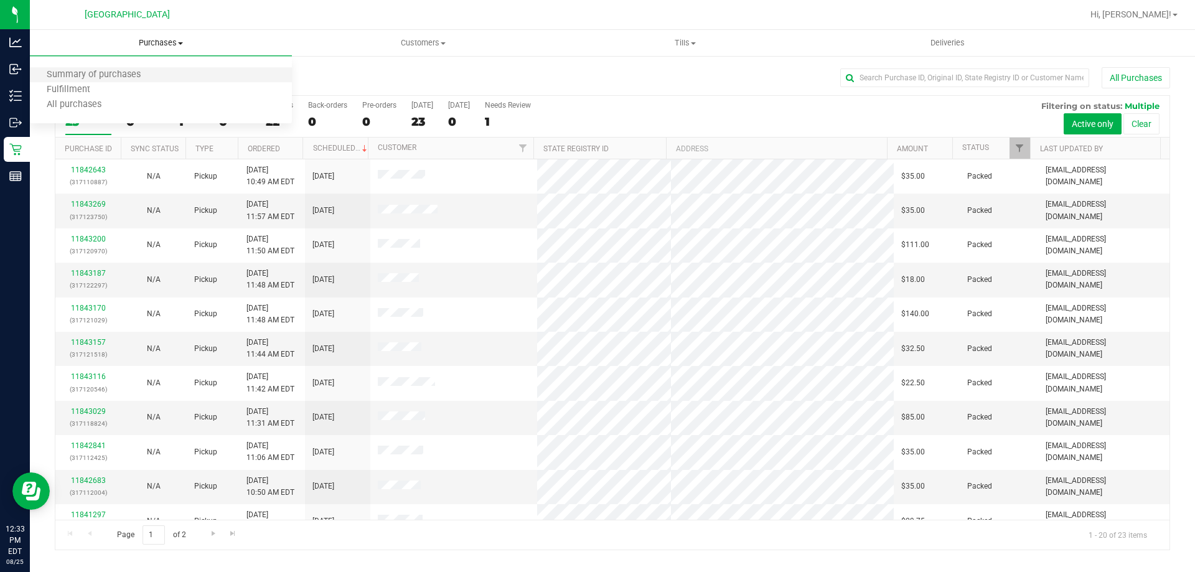
click at [79, 81] on li "Summary of purchases" at bounding box center [161, 75] width 262 height 15
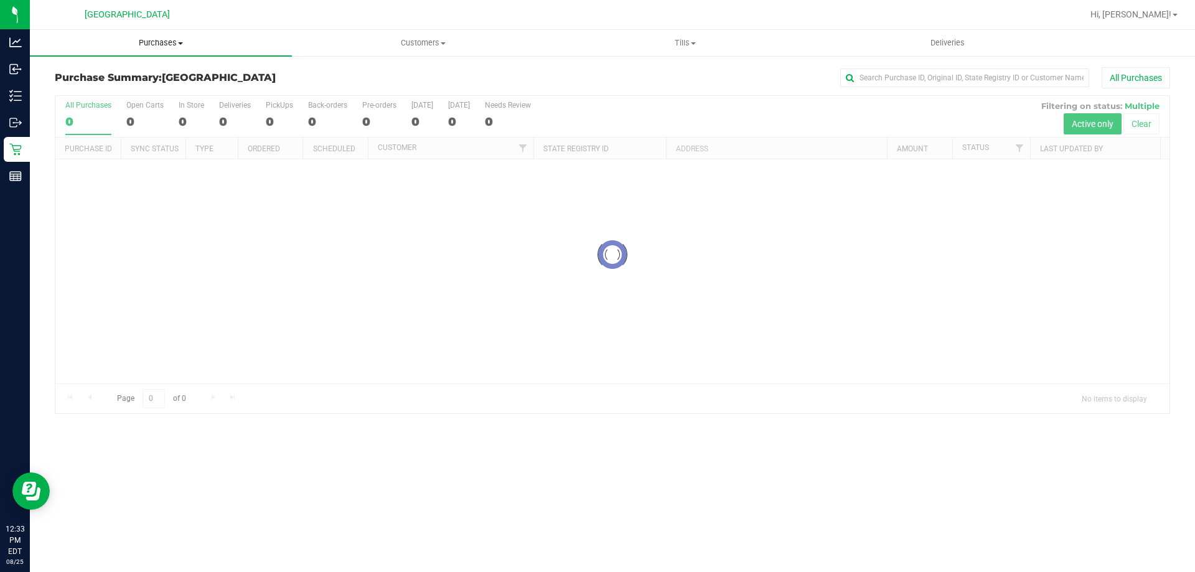
click at [167, 45] on span "Purchases" at bounding box center [161, 42] width 262 height 11
click at [82, 90] on span "Fulfillment" at bounding box center [68, 90] width 77 height 11
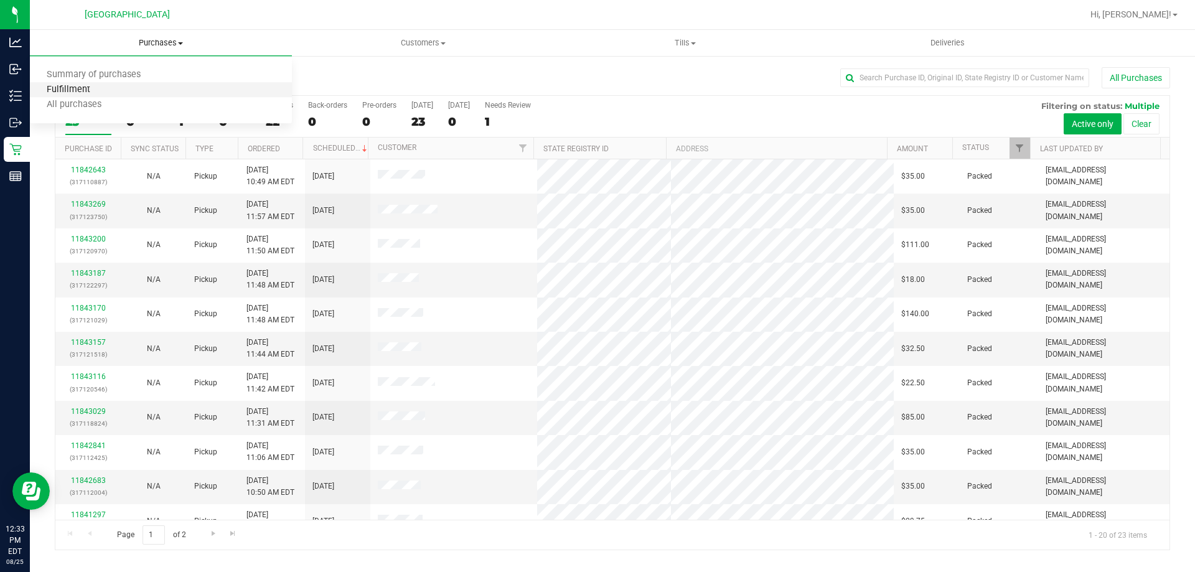
click at [65, 93] on span "Fulfillment" at bounding box center [68, 90] width 77 height 11
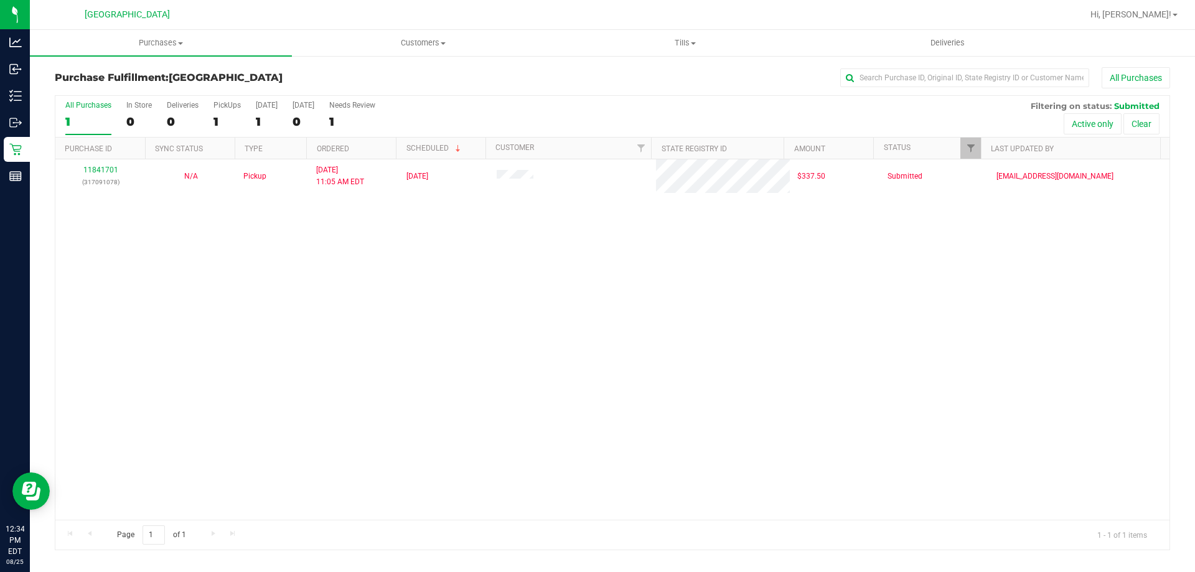
click at [489, 374] on div "11841701 (317091078) N/A Pickup 8/25/2025 11:05 AM EDT 8/25/2025 $337.50 Submit…" at bounding box center [612, 339] width 1114 height 360
